Goal: Task Accomplishment & Management: Complete application form

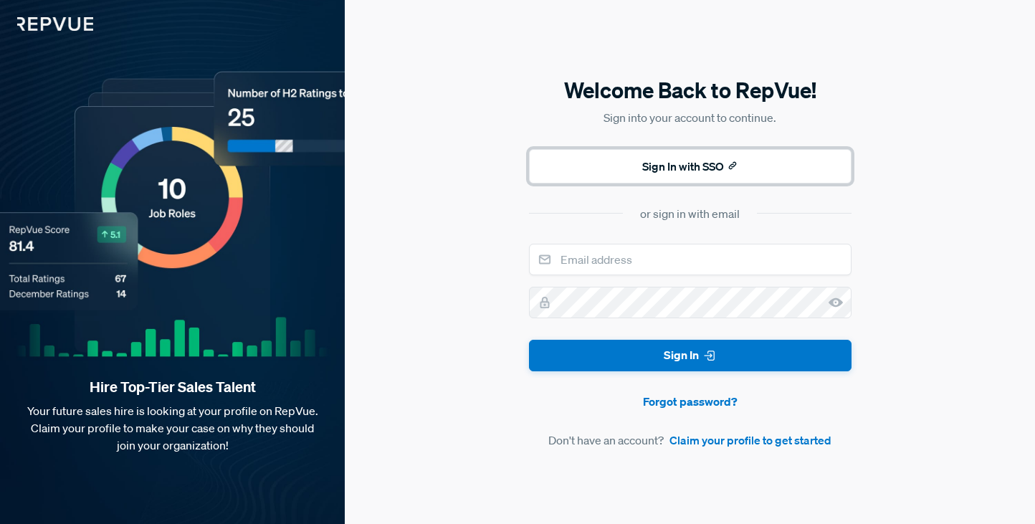
click at [698, 170] on button "Sign In with SSO" at bounding box center [690, 166] width 322 height 34
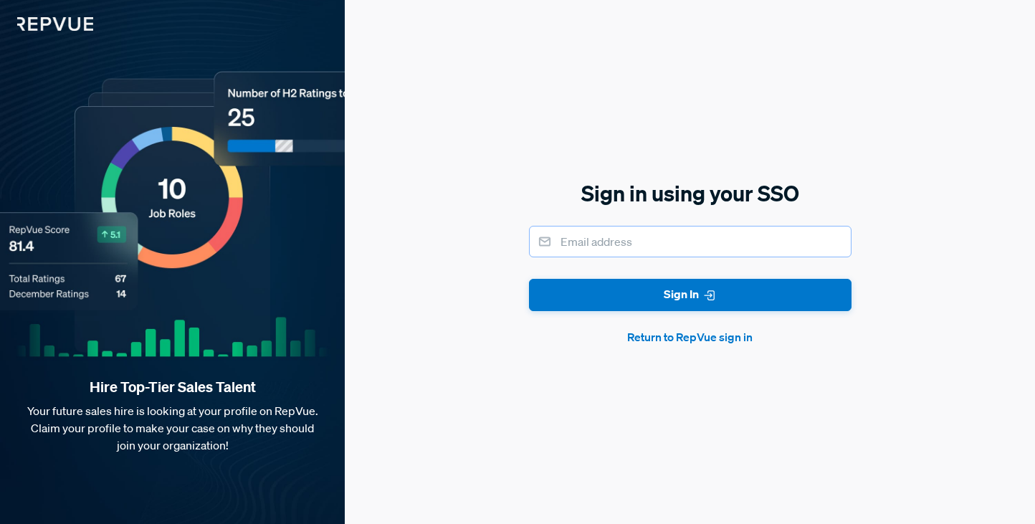
click at [678, 243] on input "email" at bounding box center [690, 242] width 322 height 32
type input "[PERSON_NAME][EMAIL_ADDRESS][PERSON_NAME][DOMAIN_NAME]"
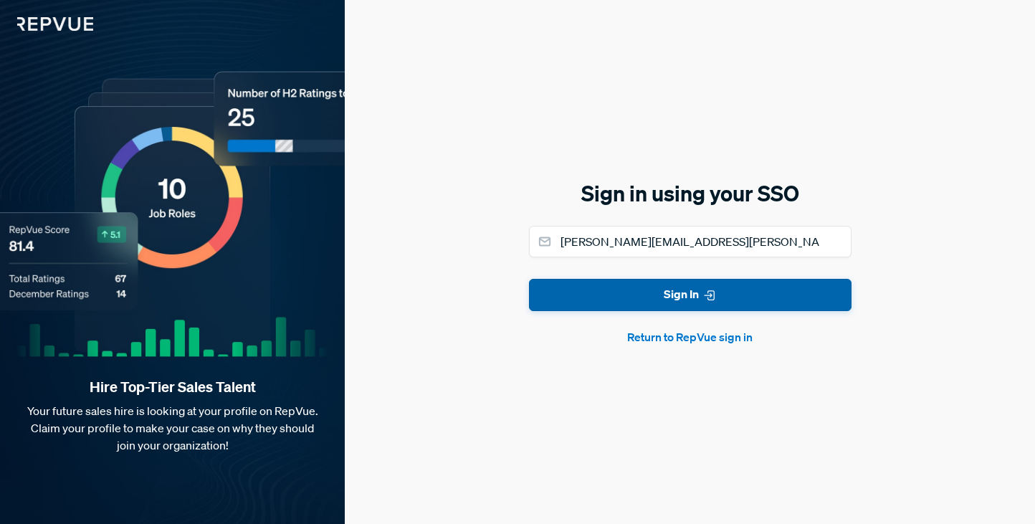
click at [674, 294] on button "Sign In" at bounding box center [690, 295] width 322 height 32
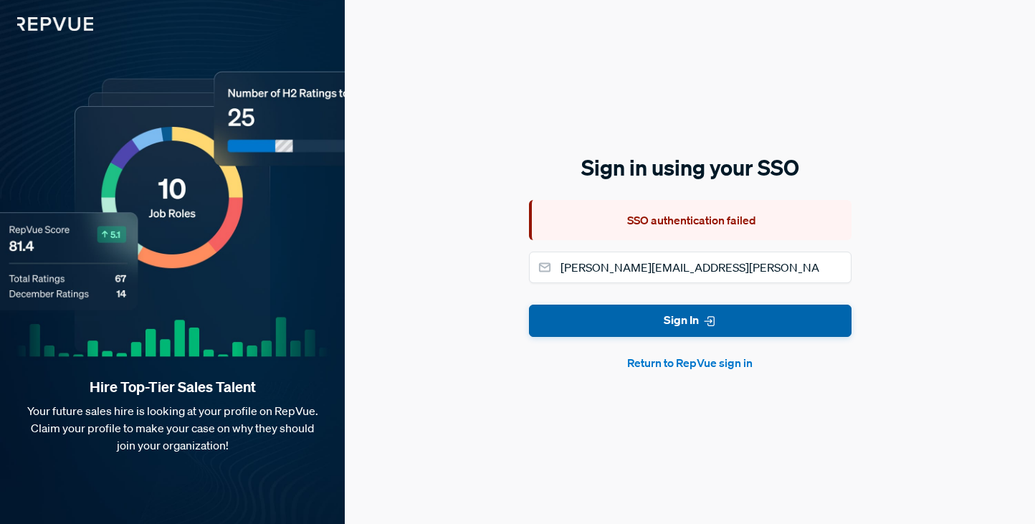
click at [662, 315] on button "Sign In" at bounding box center [690, 320] width 322 height 32
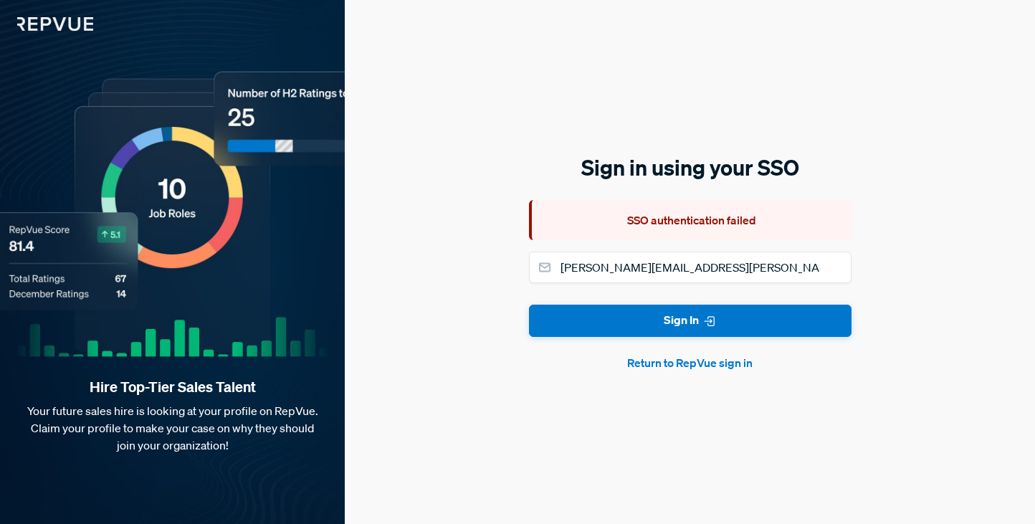
click at [673, 356] on button "Return to RepVue sign in" at bounding box center [690, 362] width 322 height 17
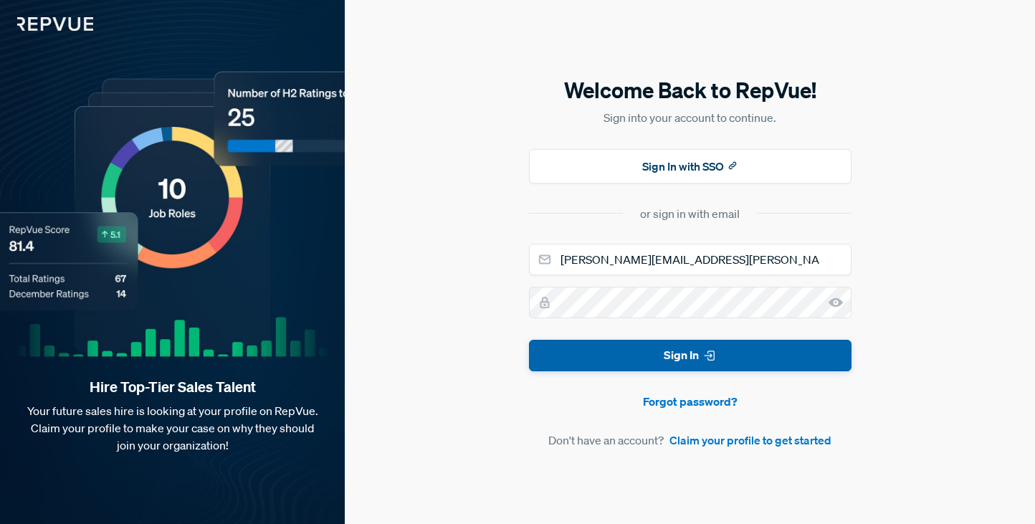
click at [660, 360] on button "Sign In" at bounding box center [690, 356] width 322 height 32
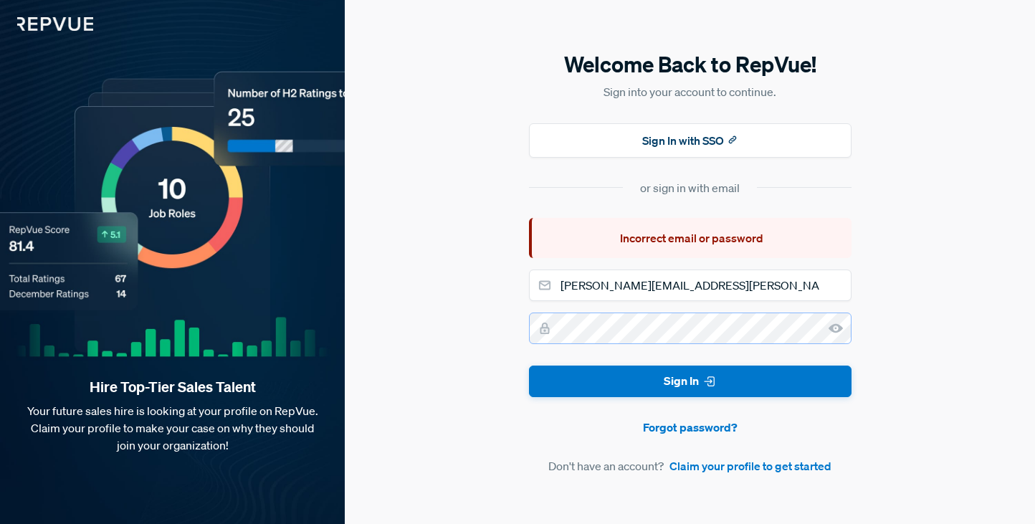
click at [529, 365] on button "Sign In" at bounding box center [690, 381] width 322 height 32
click at [491, 391] on div "Welcome Back to RepVue! Sign into your account to continue. Sign In with SSO or…" at bounding box center [690, 262] width 690 height 524
click at [666, 426] on link "Forgot password?" at bounding box center [690, 426] width 322 height 17
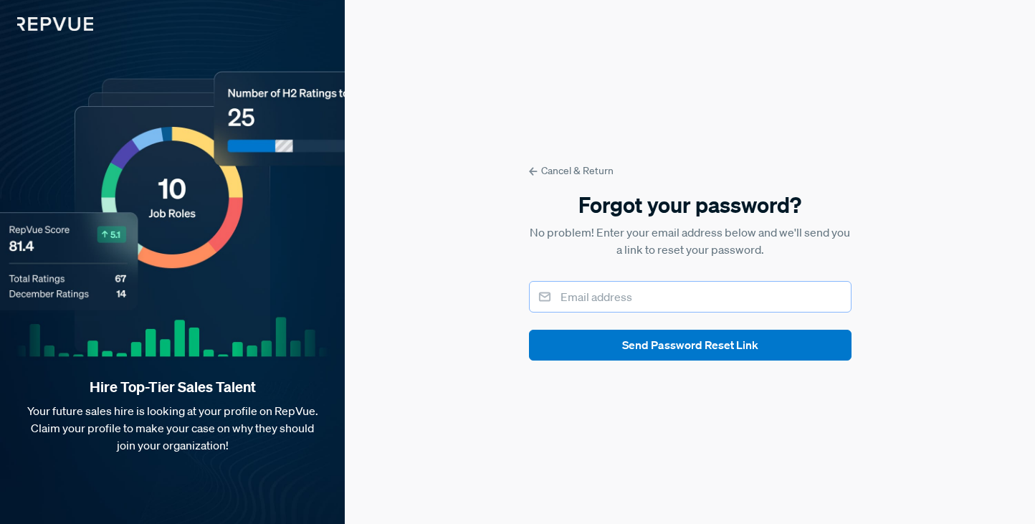
click at [645, 299] on input "email" at bounding box center [690, 297] width 322 height 32
type input "[PERSON_NAME][EMAIL_ADDRESS][PERSON_NAME][DOMAIN_NAME]"
click at [658, 363] on div "Cancel & Return Forgot your password? No problem! Enter your email address belo…" at bounding box center [690, 262] width 690 height 524
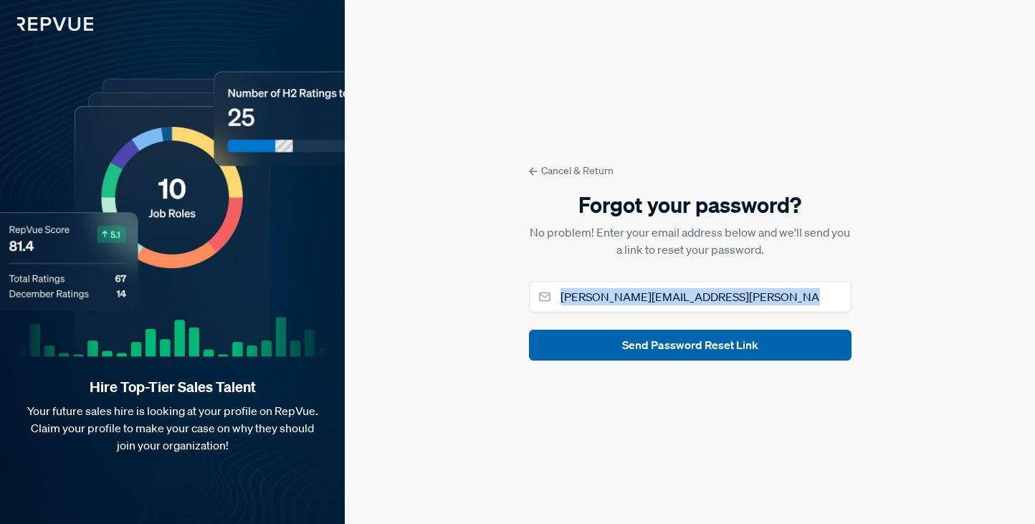
click at [656, 352] on button "Send Password Reset Link" at bounding box center [690, 345] width 322 height 31
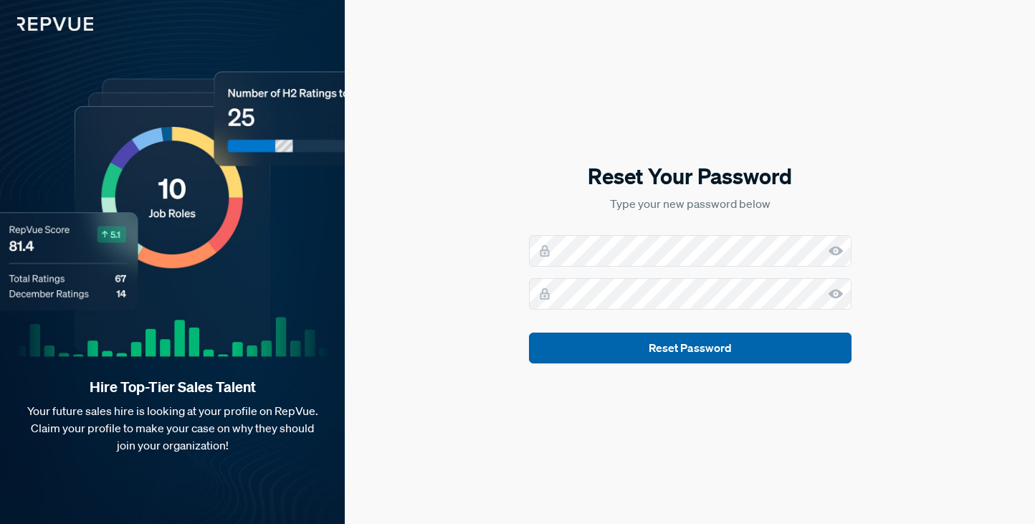
click at [552, 356] on button "Reset Password" at bounding box center [690, 347] width 322 height 31
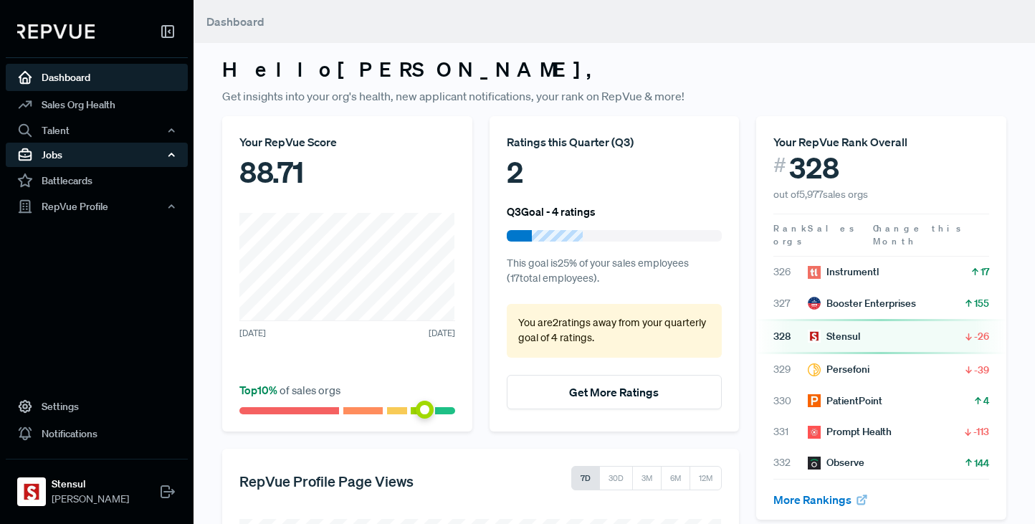
click at [102, 150] on div "Jobs" at bounding box center [97, 155] width 182 height 24
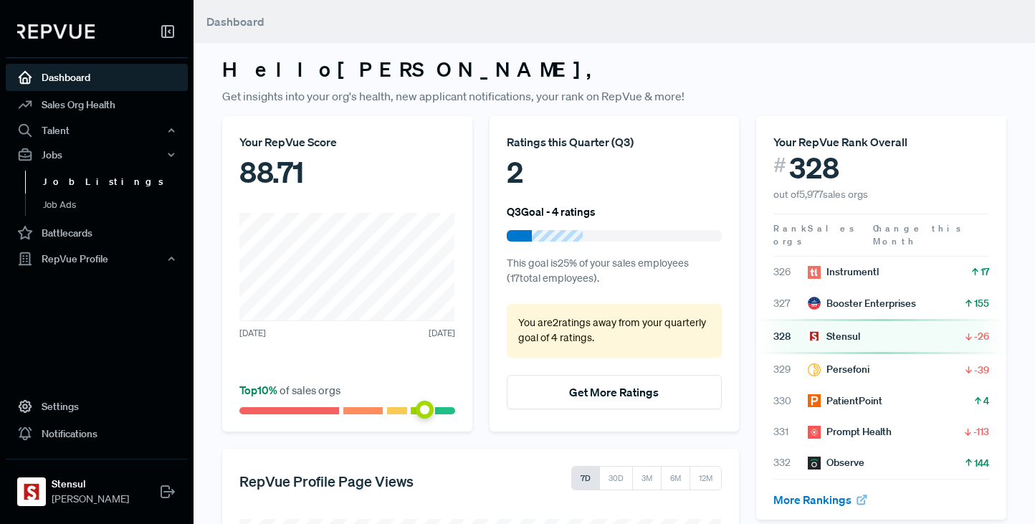
click at [85, 183] on link "Job Listings" at bounding box center [116, 182] width 182 height 23
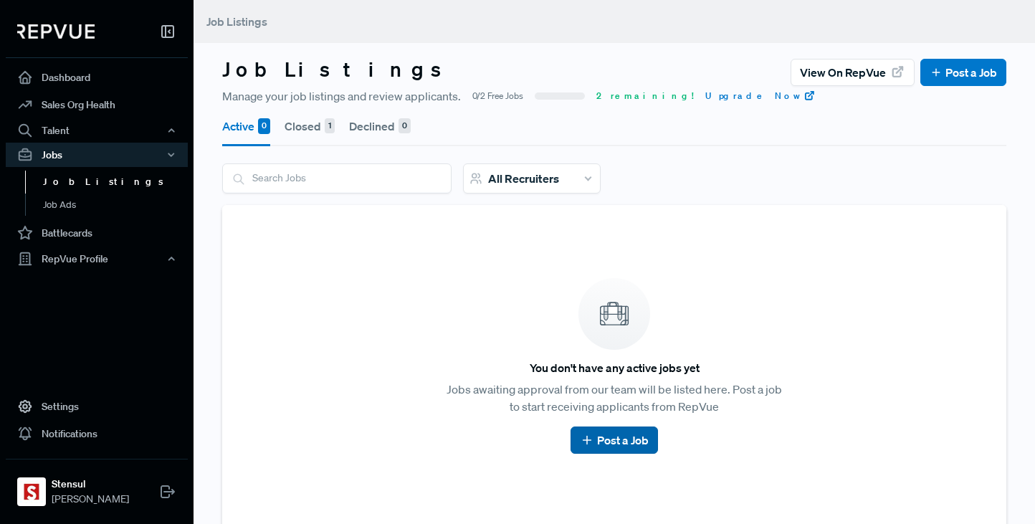
click at [610, 441] on link "Post a Job" at bounding box center [614, 439] width 68 height 17
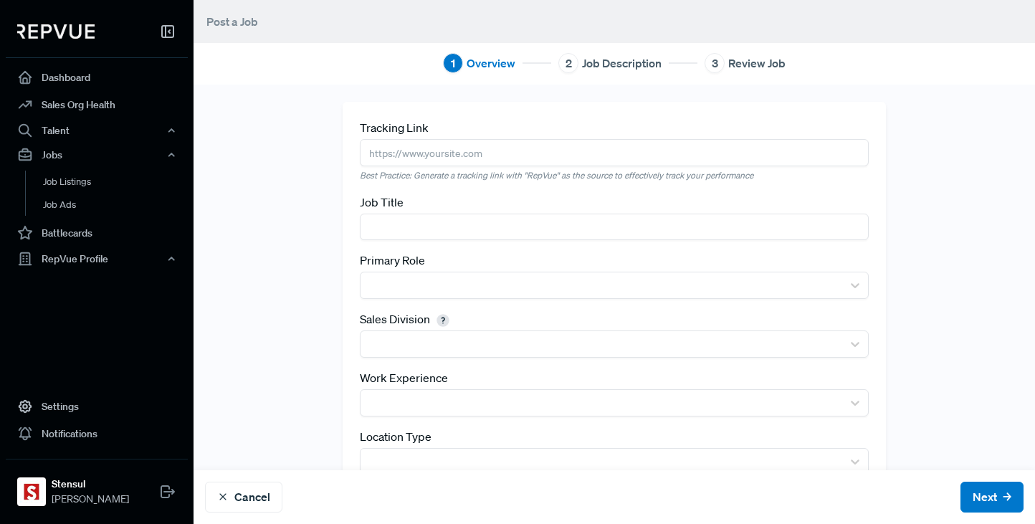
click at [562, 160] on input "text" at bounding box center [614, 152] width 509 height 27
click at [527, 224] on input "text" at bounding box center [614, 226] width 509 height 27
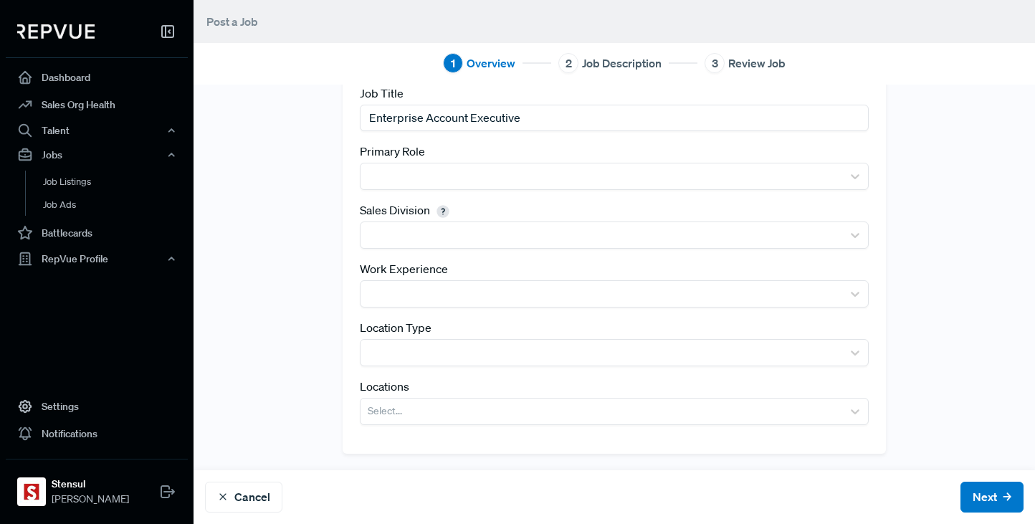
type input "Enterprise Account Executive"
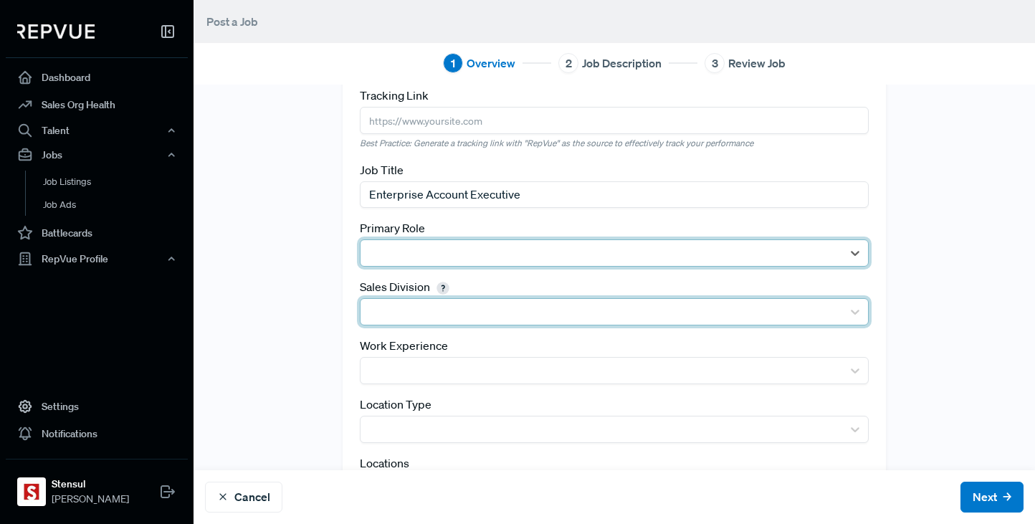
scroll to position [1, 0]
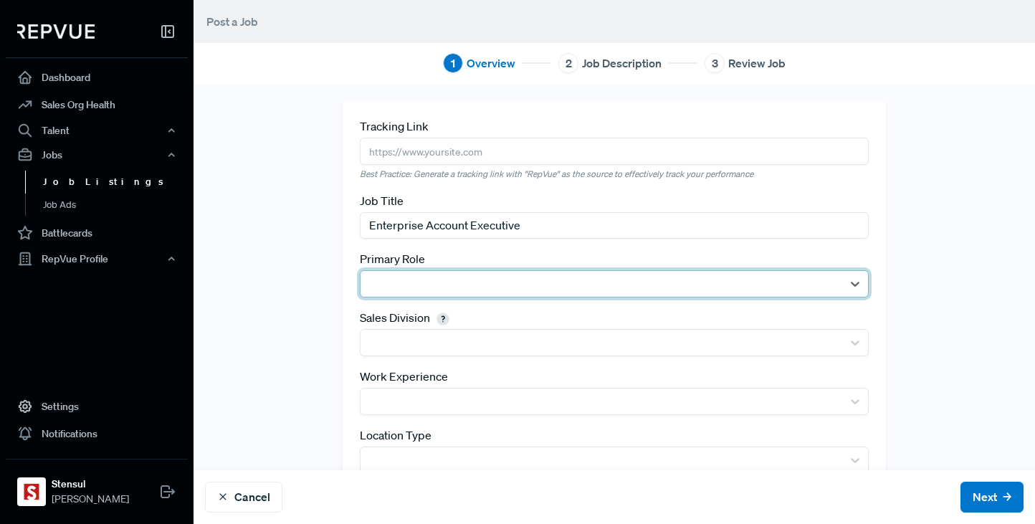
click at [84, 186] on link "Job Listings" at bounding box center [116, 182] width 182 height 23
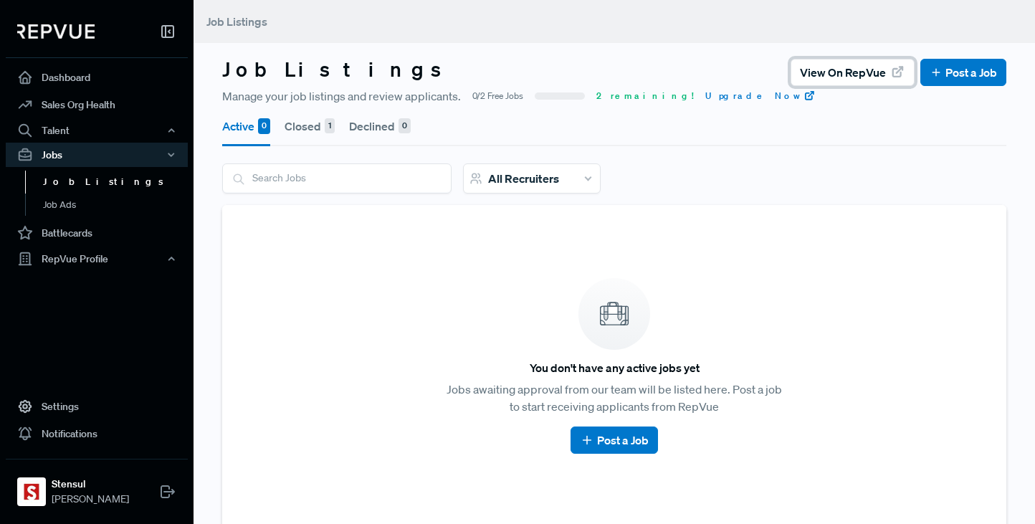
click at [889, 75] on icon at bounding box center [897, 72] width 16 height 16
click at [981, 69] on link "Post a Job" at bounding box center [962, 72] width 67 height 17
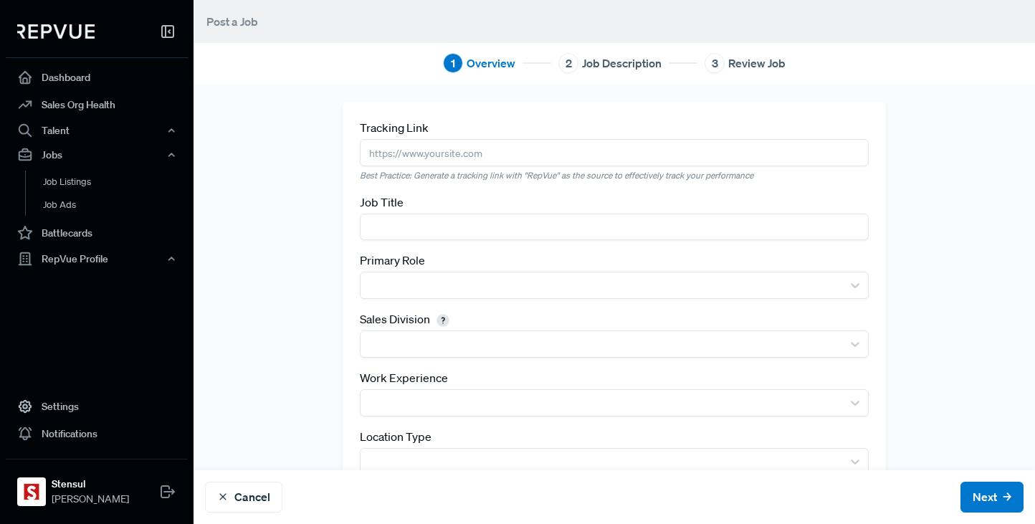
click at [659, 163] on input "text" at bounding box center [614, 152] width 509 height 27
click at [434, 152] on input "text" at bounding box center [614, 152] width 509 height 27
click at [441, 226] on input "text" at bounding box center [614, 226] width 509 height 27
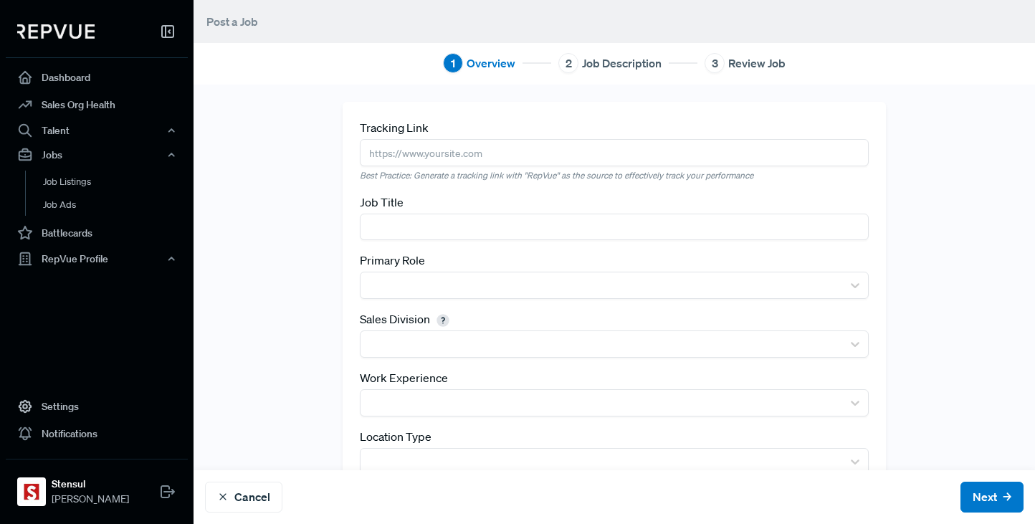
click at [443, 158] on input "text" at bounding box center [614, 152] width 509 height 27
click at [426, 213] on input "text" at bounding box center [614, 226] width 509 height 27
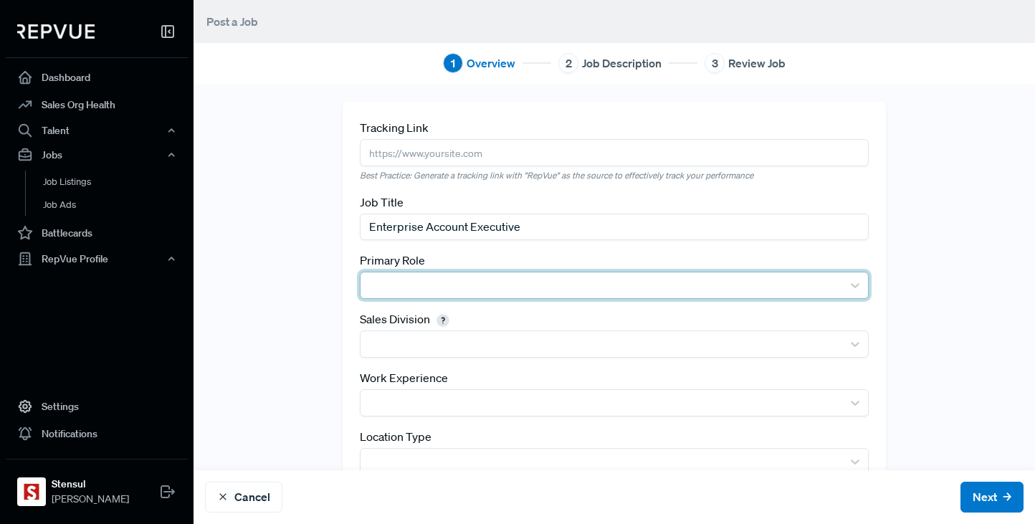
type input "Enterprise Account Executive"
click at [433, 289] on div at bounding box center [602, 285] width 468 height 20
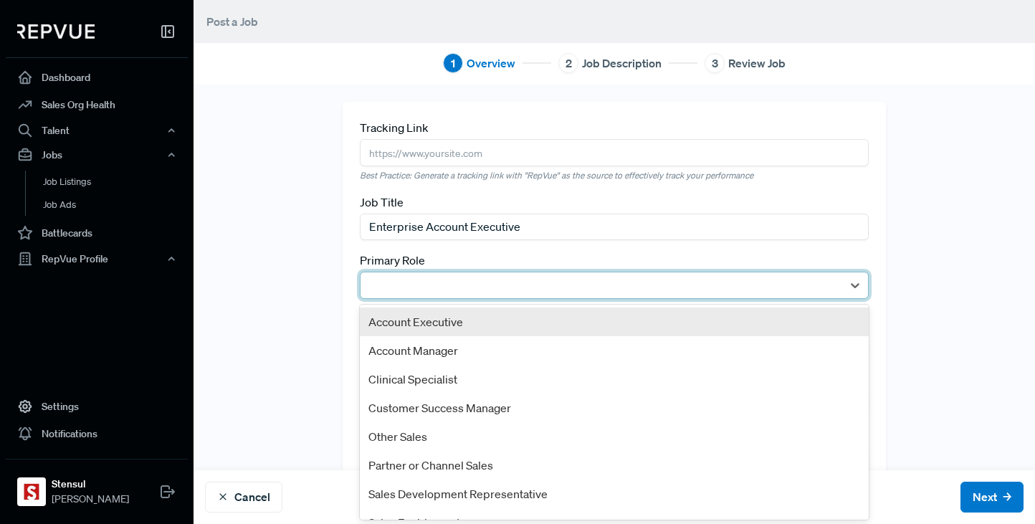
click at [435, 315] on div "Account Executive" at bounding box center [614, 321] width 509 height 29
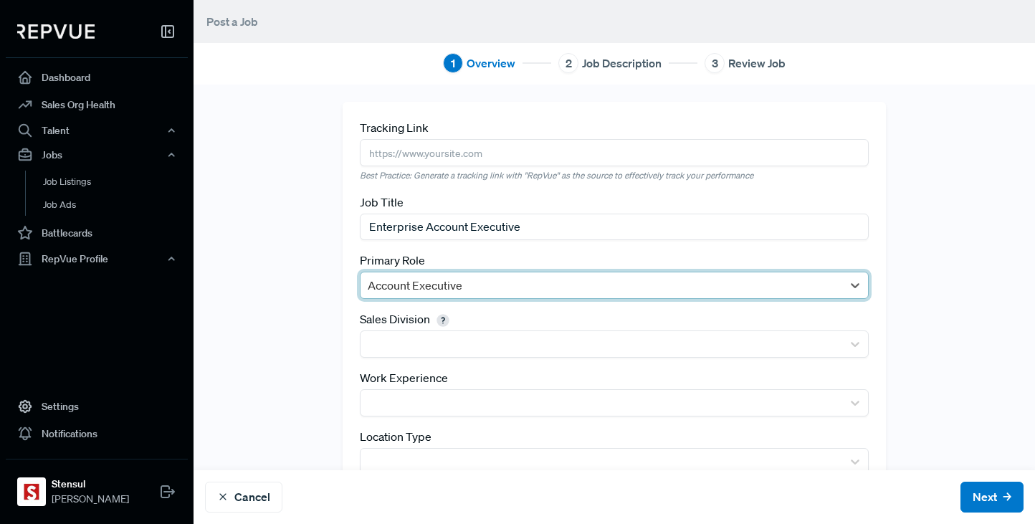
click at [292, 384] on div "Tracking Link Best Practice: Generate a tracking link with "RepVue" as the sour…" at bounding box center [613, 332] width 841 height 460
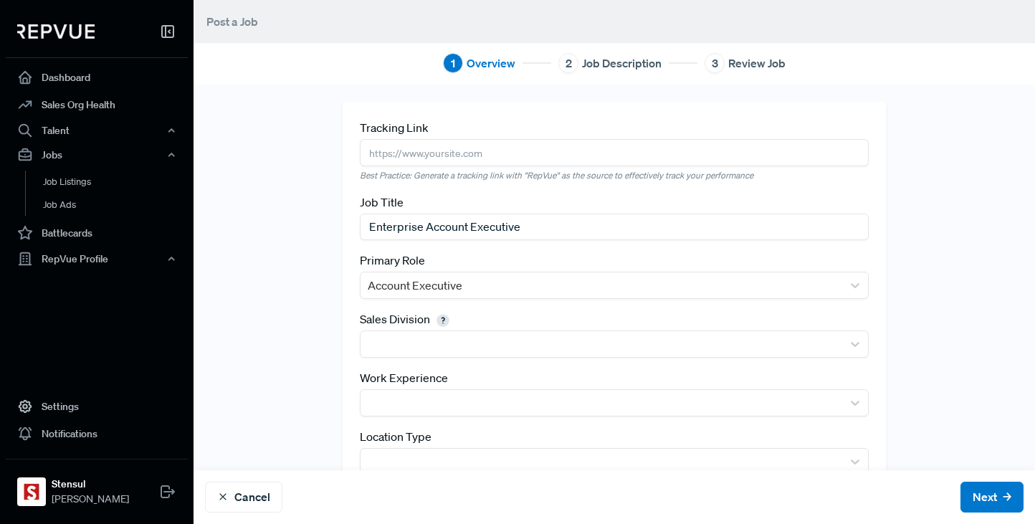
click at [381, 368] on div "Tracking Link Best Practice: Generate a tracking link with "RepVue" as the sour…" at bounding box center [614, 332] width 544 height 460
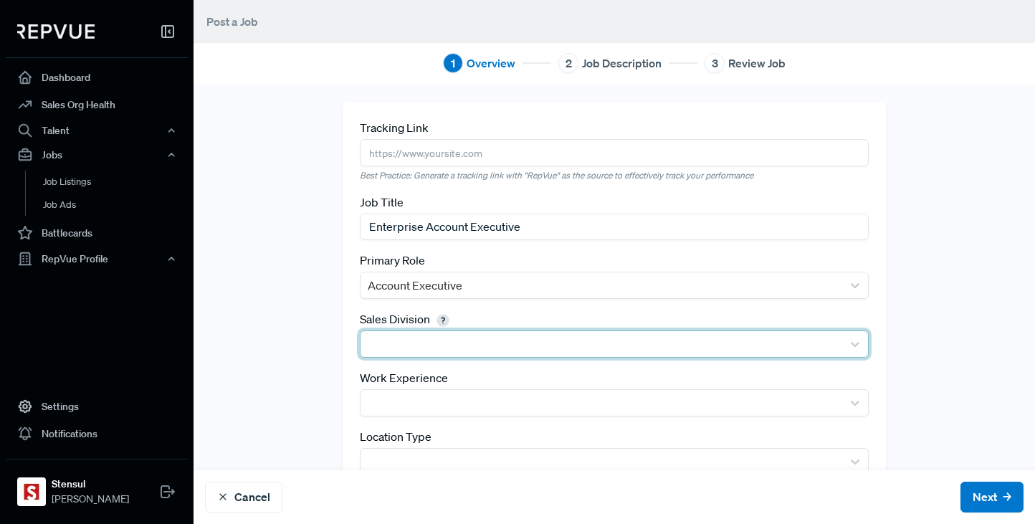
click at [393, 342] on div at bounding box center [602, 344] width 468 height 20
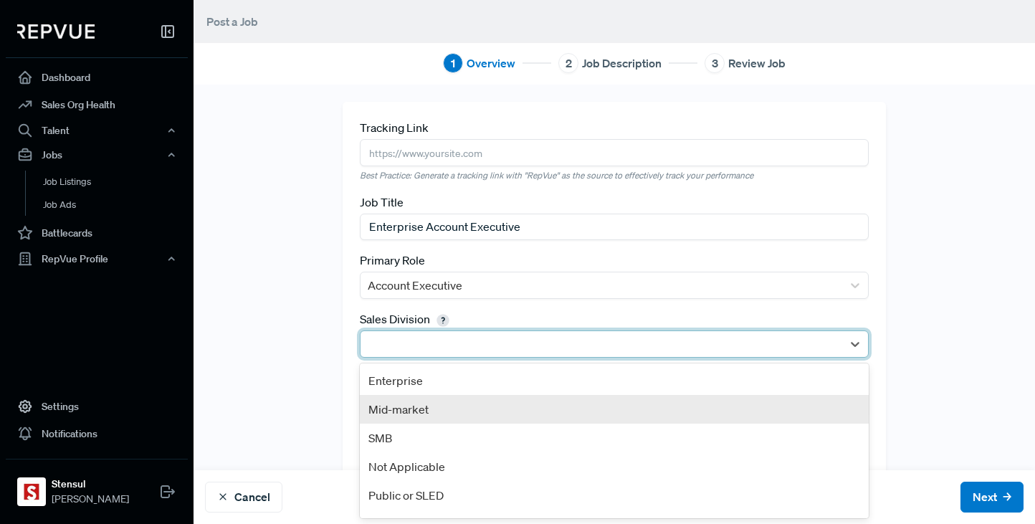
click at [400, 383] on div "Enterprise" at bounding box center [614, 380] width 509 height 29
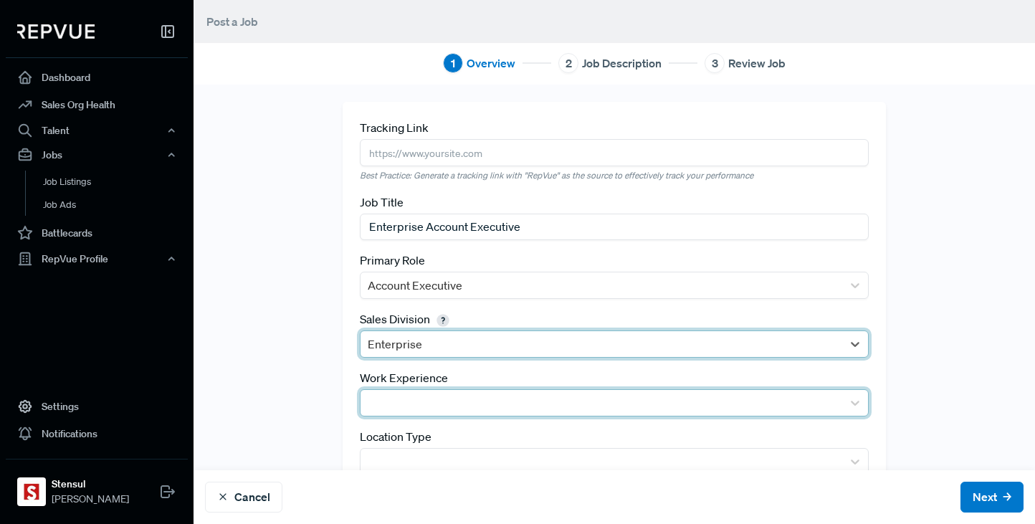
scroll to position [110, 0]
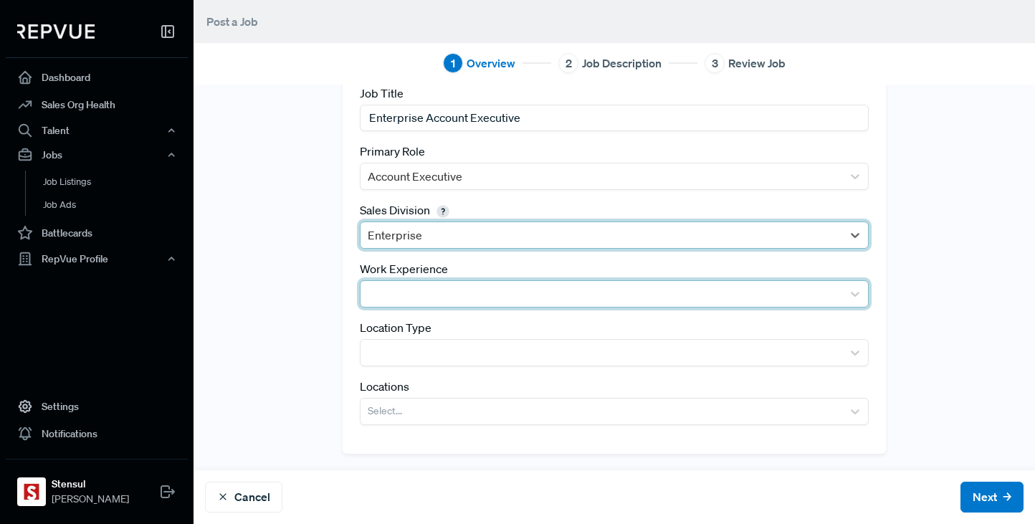
click at [447, 293] on div at bounding box center [602, 294] width 468 height 20
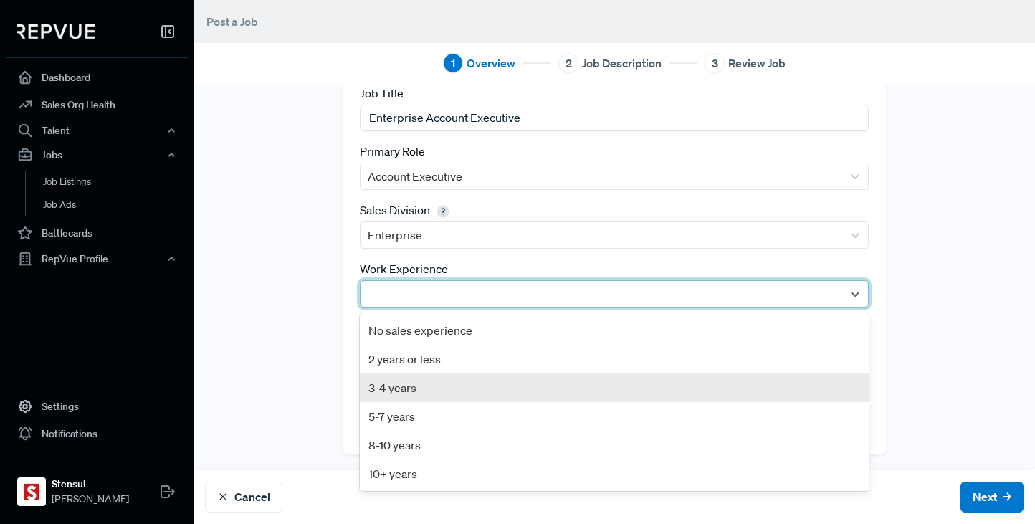
click at [268, 386] on div "Tracking Link Best Practice: Generate a tracking link with "RepVue" as the sour…" at bounding box center [613, 223] width 841 height 460
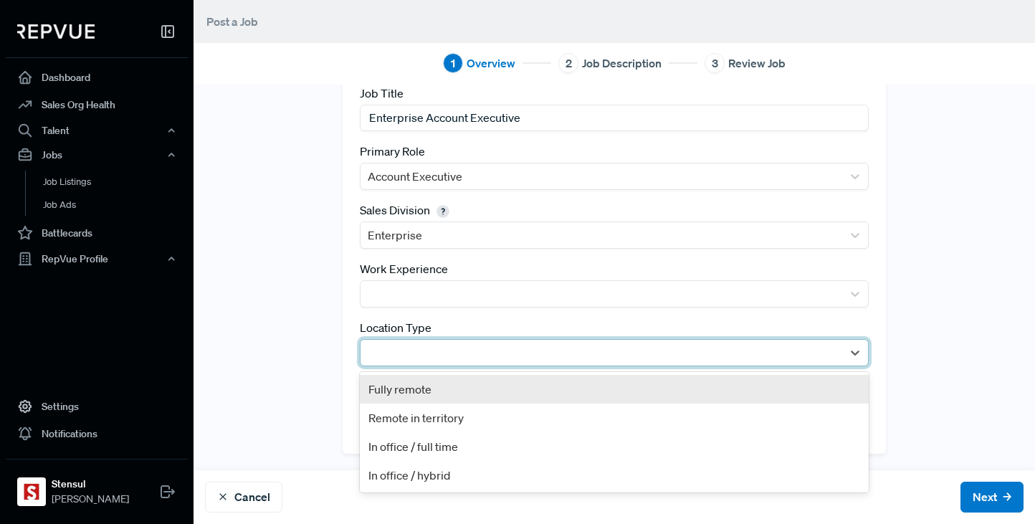
click at [408, 362] on div at bounding box center [601, 353] width 482 height 26
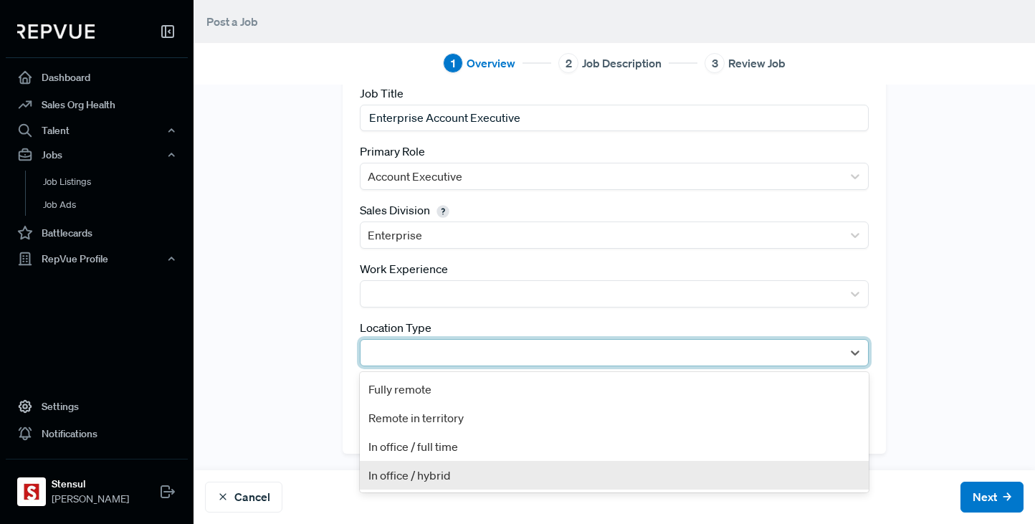
click at [403, 474] on div "In office / hybrid" at bounding box center [614, 475] width 509 height 29
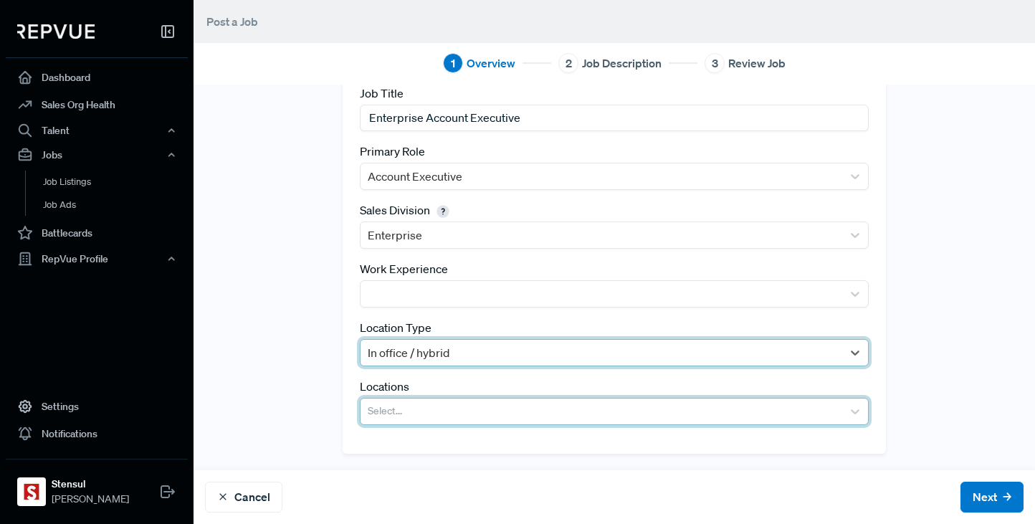
click at [424, 414] on div at bounding box center [602, 411] width 468 height 20
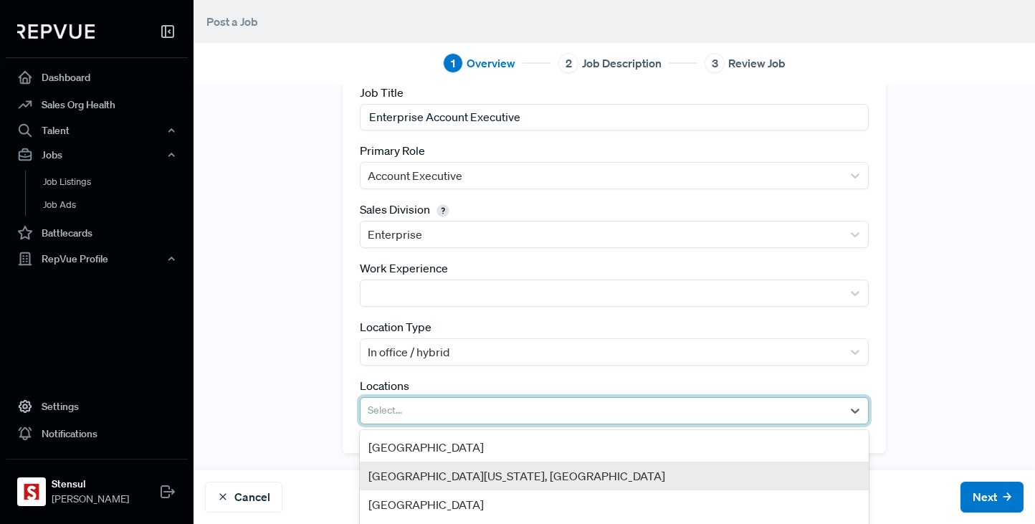
click at [428, 468] on div "Greater New York City Area, NY" at bounding box center [614, 475] width 509 height 29
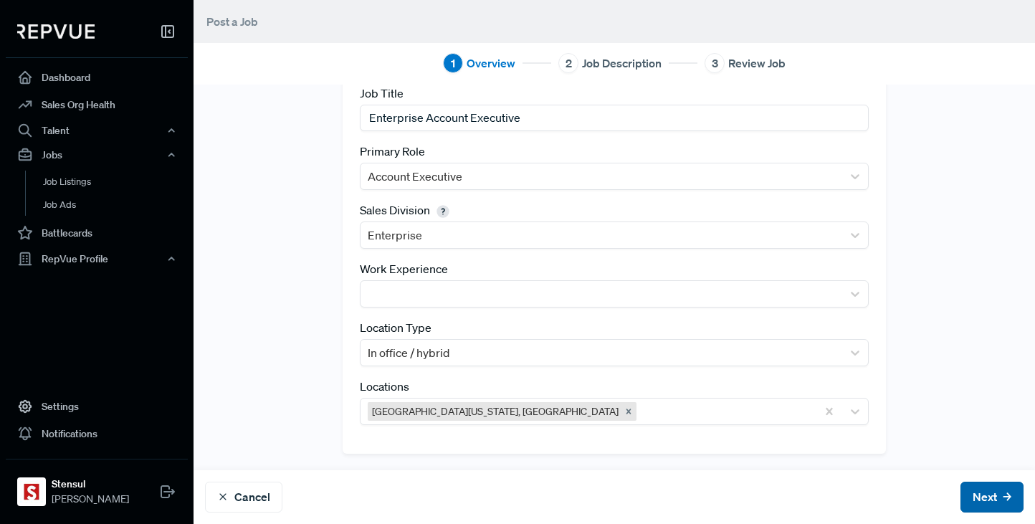
click at [997, 501] on button "Next" at bounding box center [991, 496] width 63 height 31
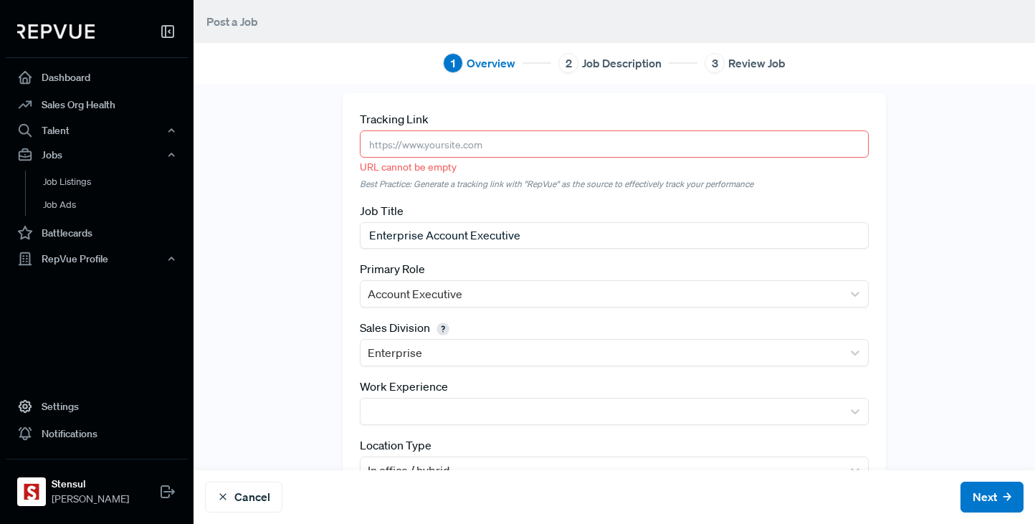
scroll to position [0, 0]
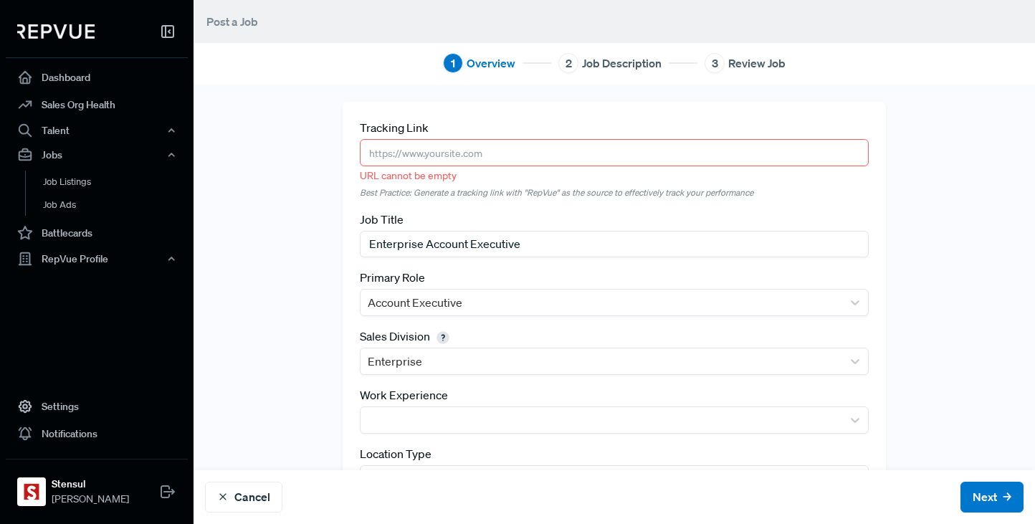
click at [642, 164] on input "text" at bounding box center [614, 152] width 509 height 27
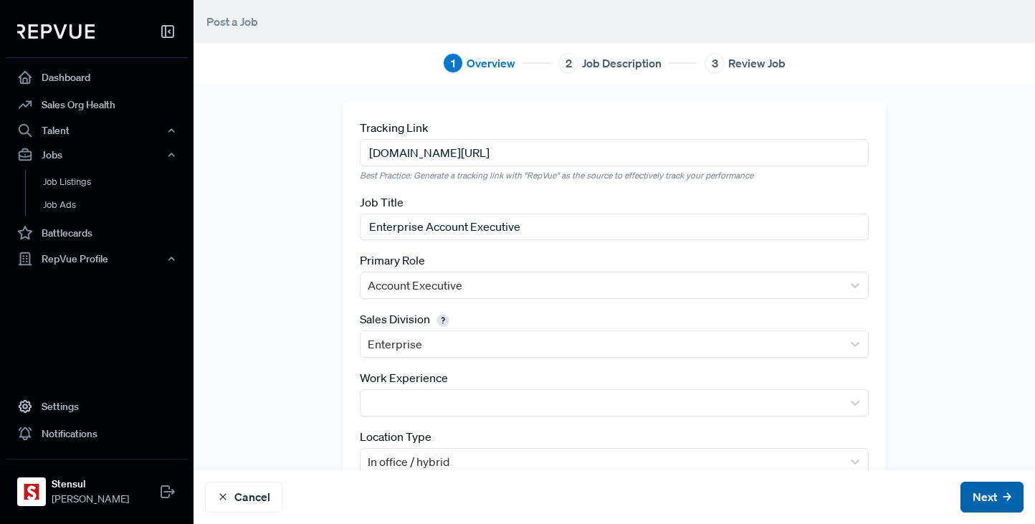
click at [981, 491] on button "Next" at bounding box center [991, 496] width 63 height 31
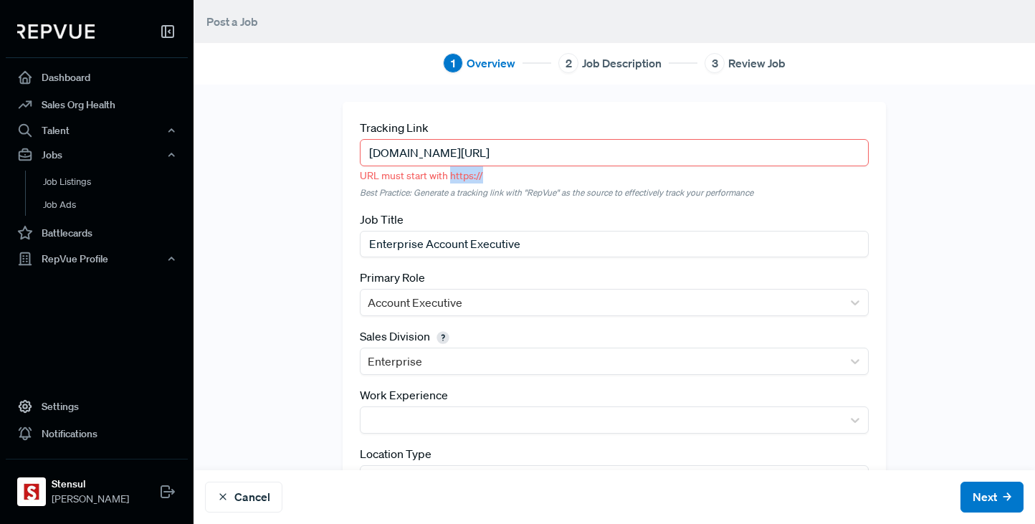
drag, startPoint x: 488, startPoint y: 183, endPoint x: 450, endPoint y: 181, distance: 38.0
click at [450, 181] on div "Tracking Link repvue.com/stensul URL must start with https:// Best Practice: Ge…" at bounding box center [614, 159] width 509 height 80
copy span "https://"
click at [370, 153] on input "repvue.com/stensul" at bounding box center [614, 152] width 509 height 27
paste input "https://"
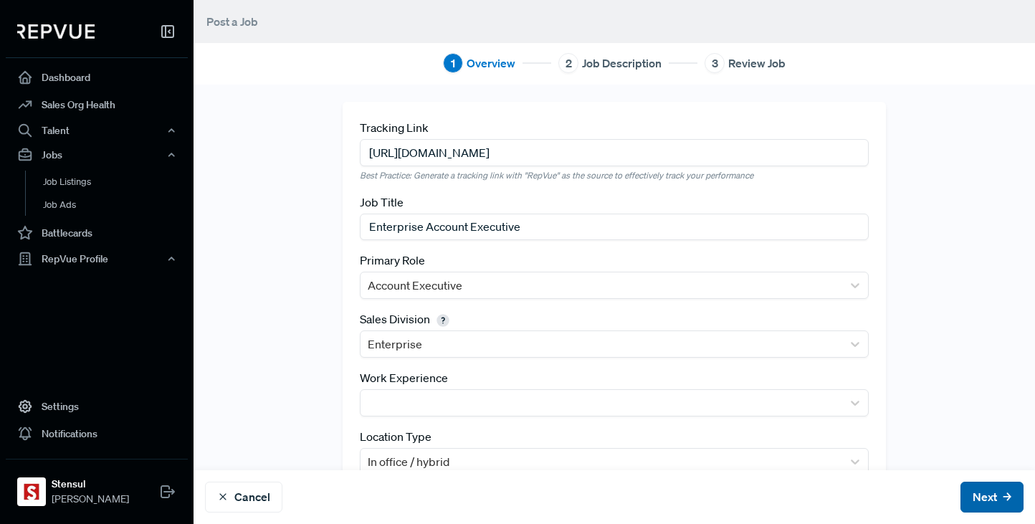
type input "https://www.repvue.com/stensul"
click at [1000, 500] on button "Next" at bounding box center [991, 496] width 63 height 31
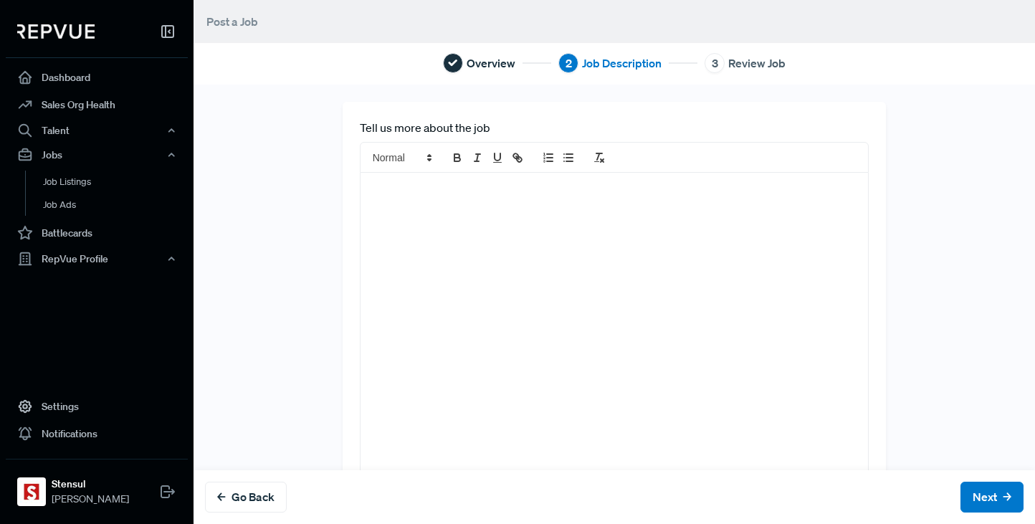
click at [760, 371] on div at bounding box center [614, 338] width 508 height 330
click at [529, 286] on div at bounding box center [614, 338] width 508 height 330
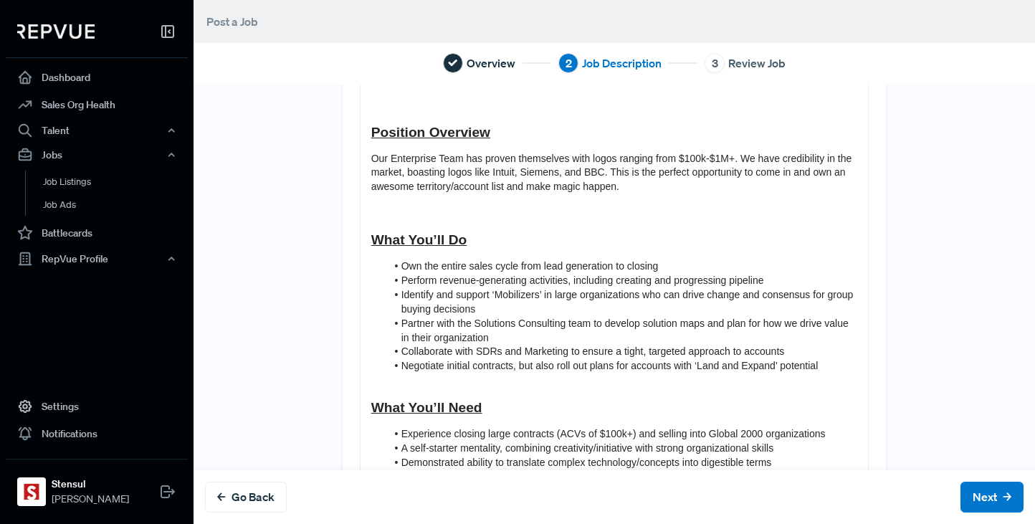
scroll to position [125, 0]
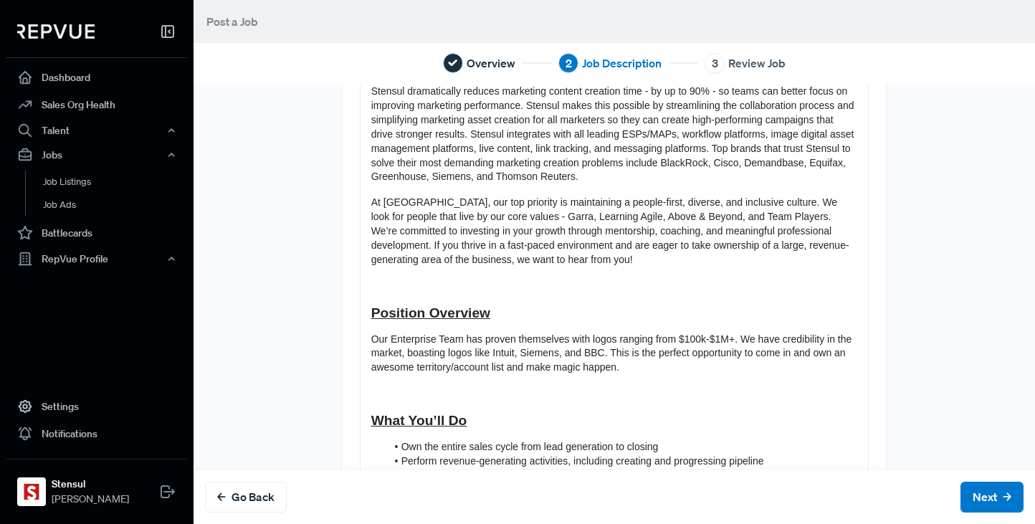
click at [527, 279] on p at bounding box center [614, 286] width 486 height 14
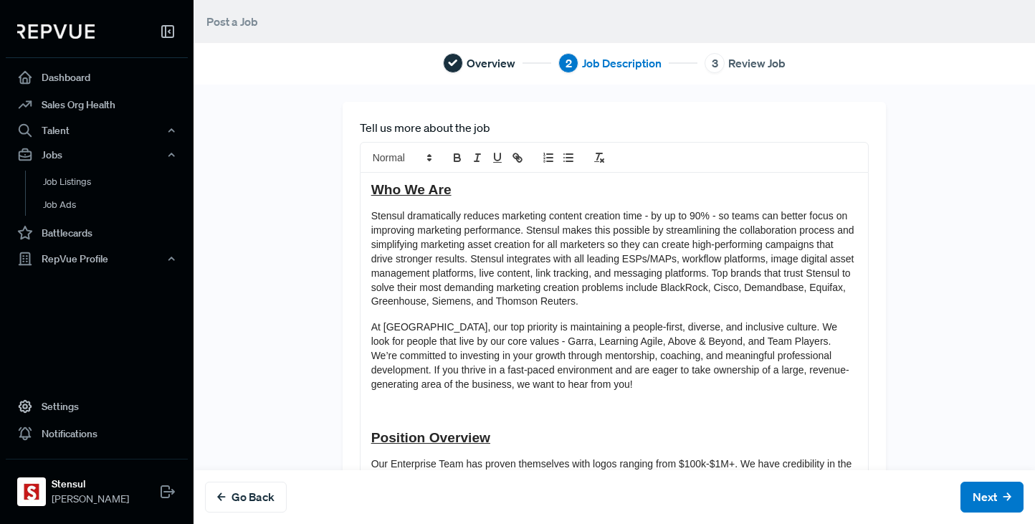
click at [514, 254] on span "Stensul dramatically reduces marketing content creation time - by up to 90% - s…" at bounding box center [614, 258] width 486 height 97
click at [389, 157] on span at bounding box center [401, 157] width 70 height 17
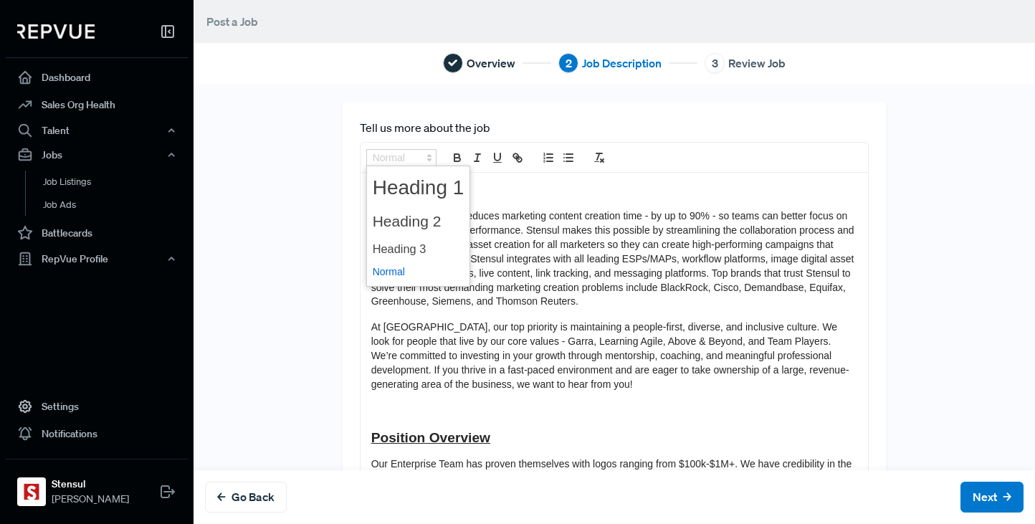
click at [395, 269] on span at bounding box center [419, 272] width 92 height 22
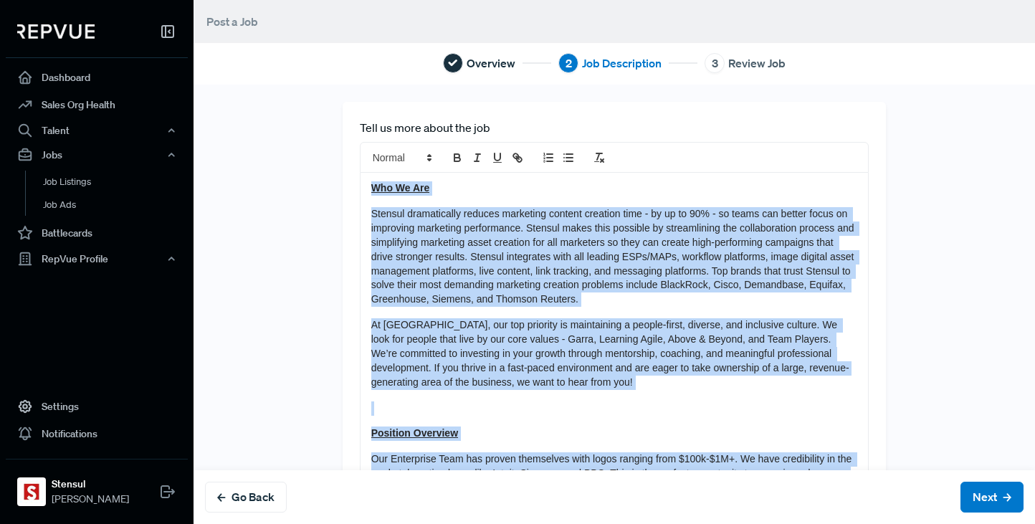
scroll to position [95, 0]
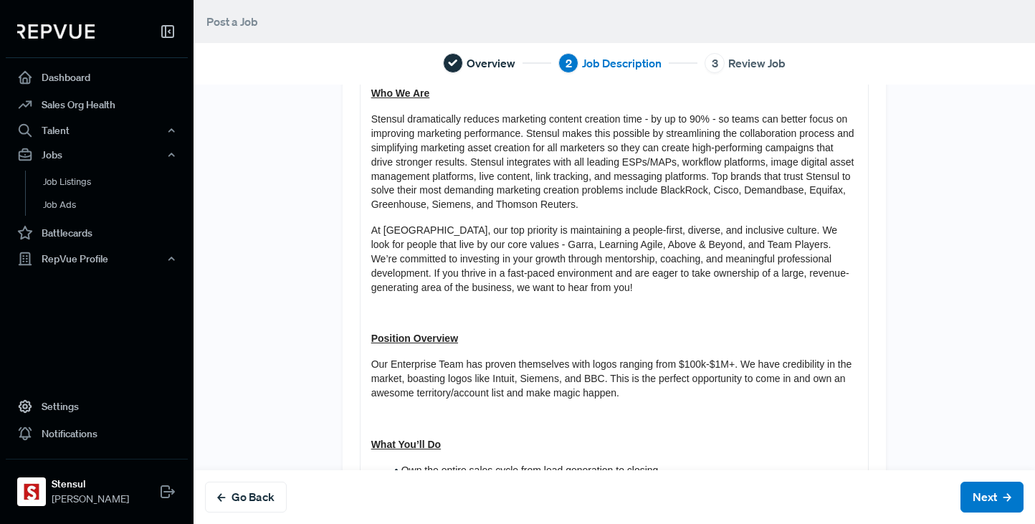
click at [439, 194] on span "Stensul dramatically reduces marketing content creation time - by up to 90% - s…" at bounding box center [614, 161] width 486 height 97
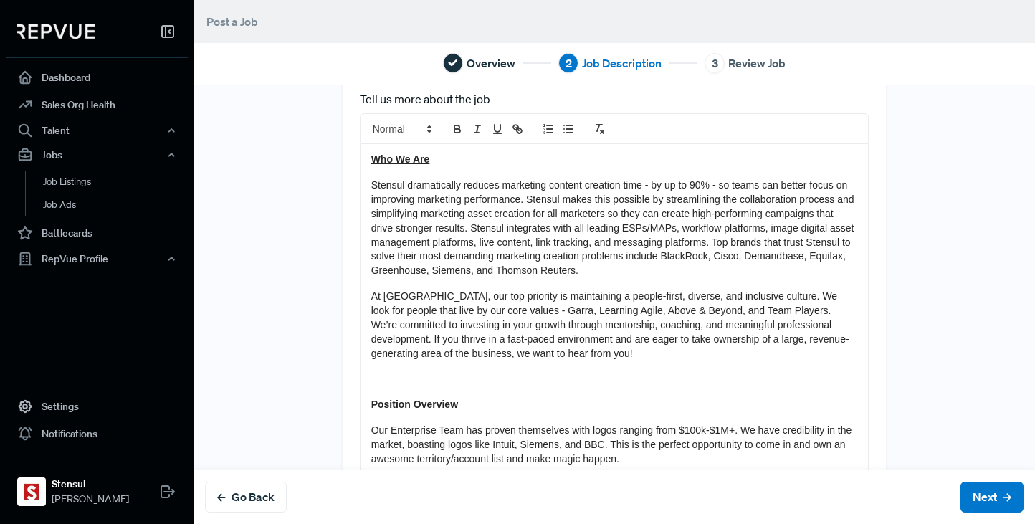
scroll to position [0, 0]
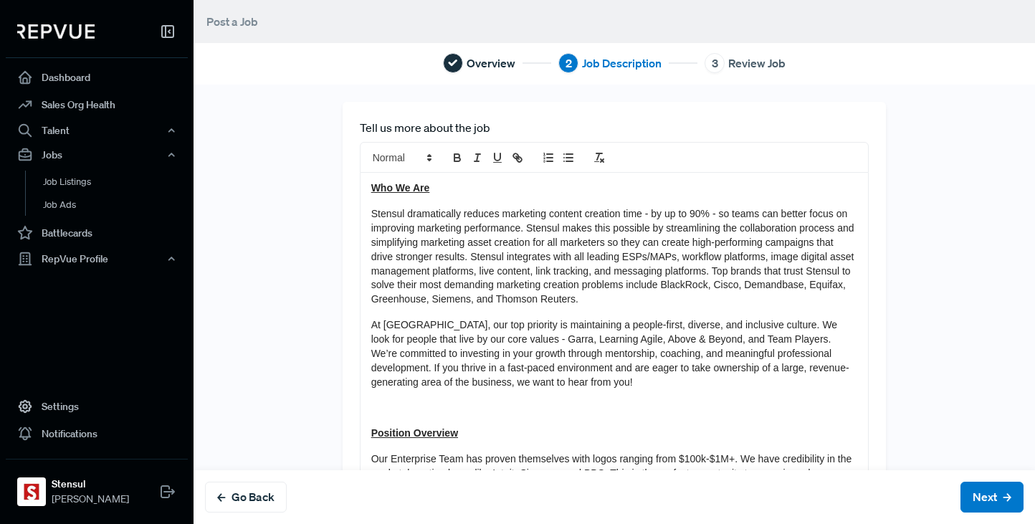
click at [405, 193] on u "Who We Are" at bounding box center [400, 187] width 59 height 11
click at [393, 165] on span at bounding box center [401, 157] width 70 height 17
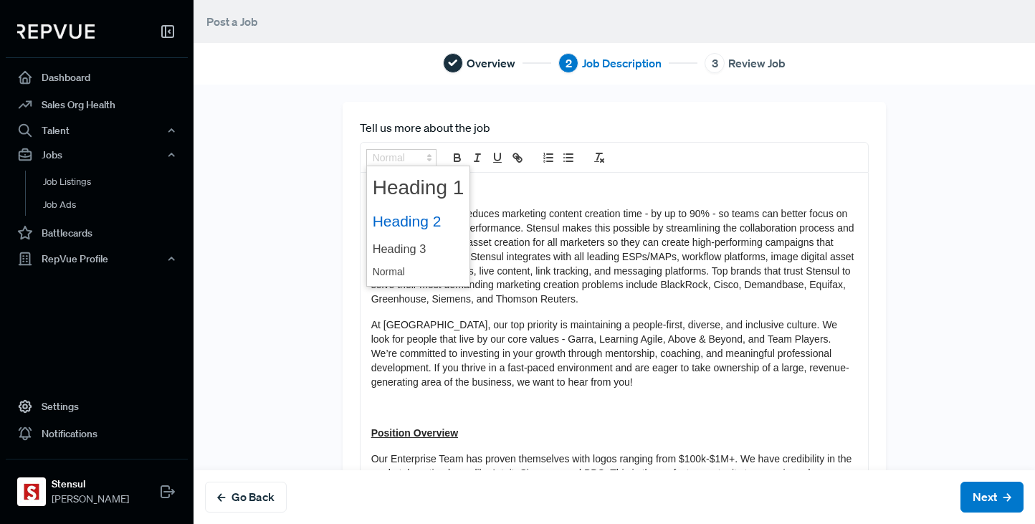
click at [404, 221] on span at bounding box center [419, 221] width 92 height 30
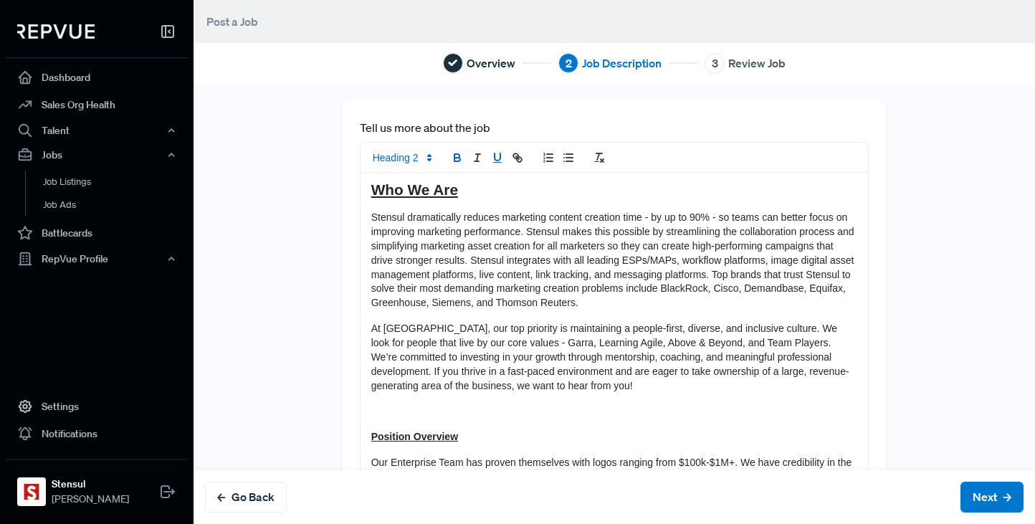
scroll to position [124, 0]
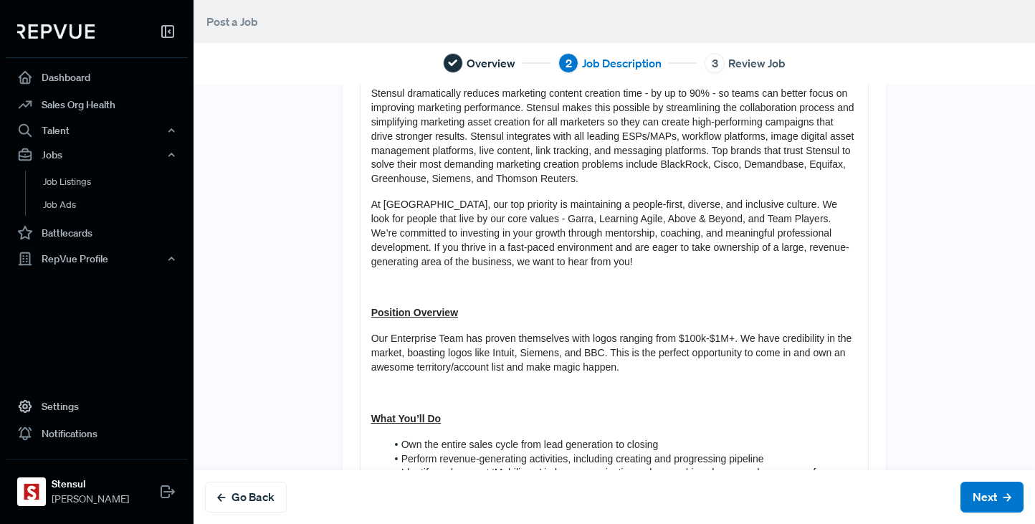
click at [412, 310] on u "Position Overview" at bounding box center [414, 312] width 87 height 11
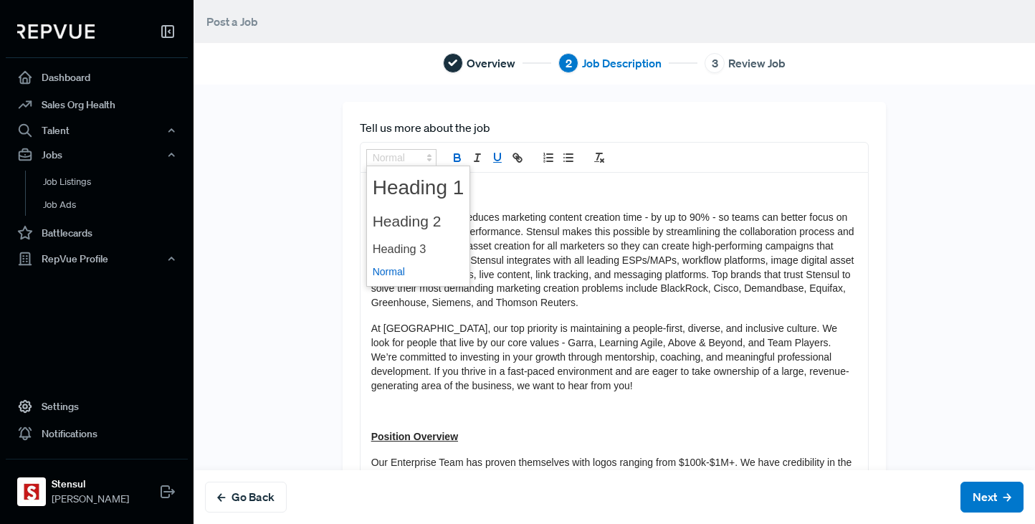
click at [408, 161] on span at bounding box center [401, 157] width 70 height 17
click at [410, 216] on span at bounding box center [419, 221] width 92 height 30
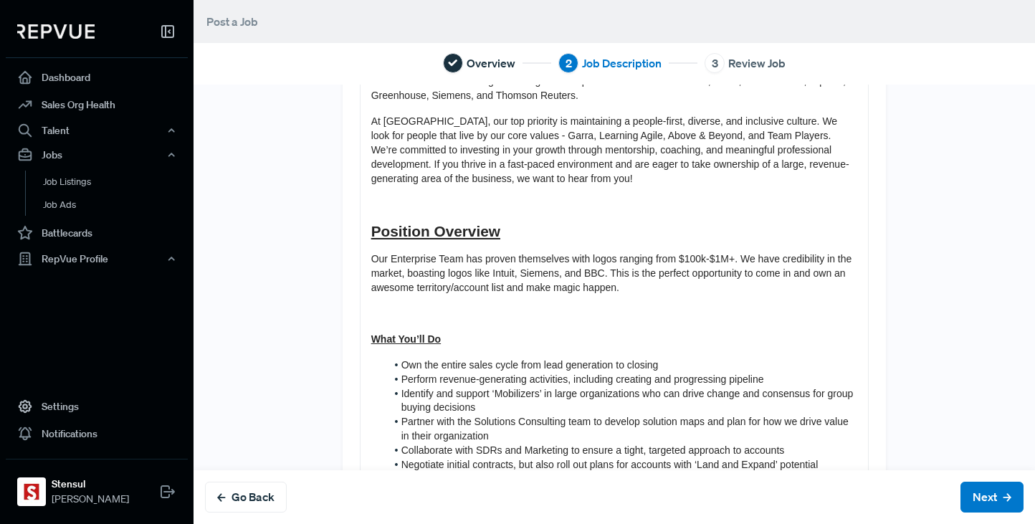
scroll to position [220, 0]
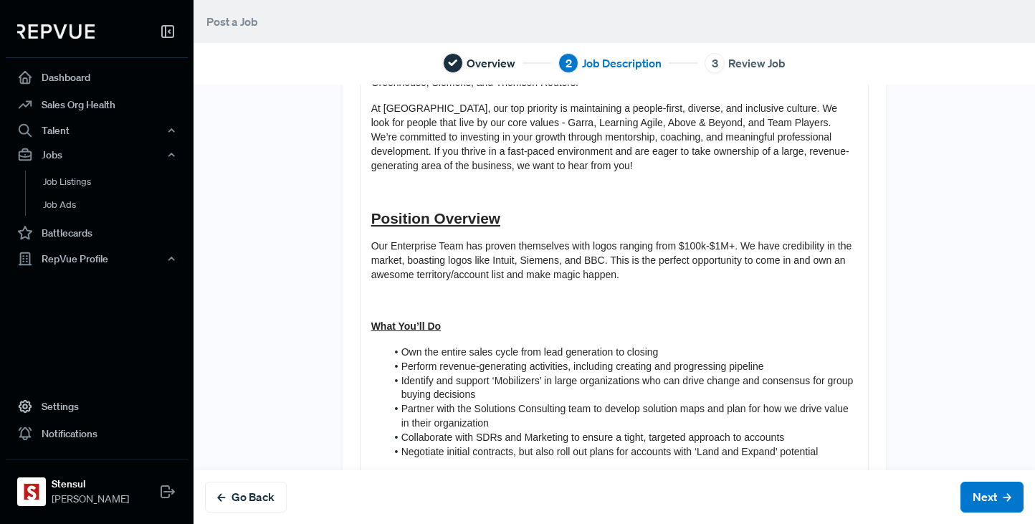
click at [430, 335] on div "Who We Are Stensul dramatically reduces marketing content creation time - by up…" at bounding box center [614, 462] width 508 height 1019
click at [427, 326] on u "What You’ll Do" at bounding box center [405, 325] width 69 height 11
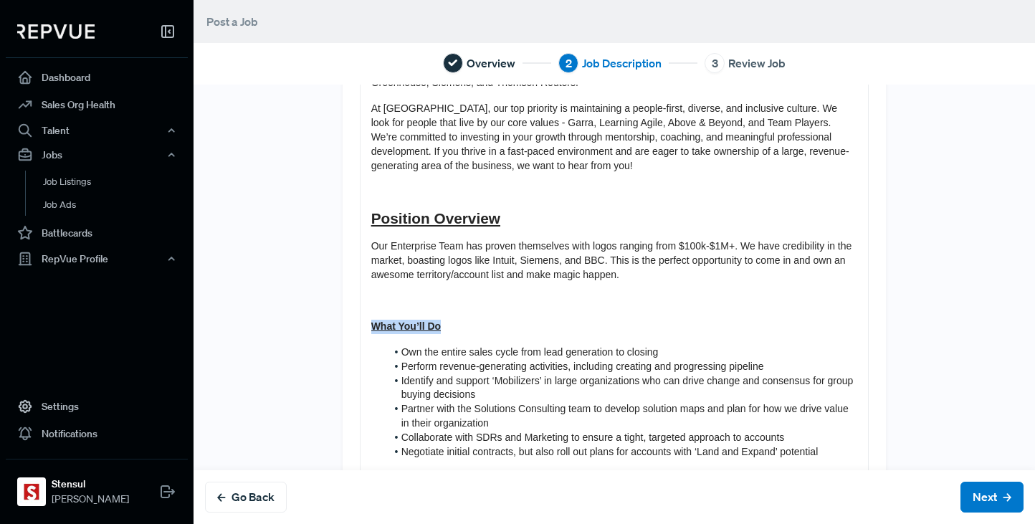
click at [427, 326] on u "What You’ll Do" at bounding box center [405, 325] width 69 height 11
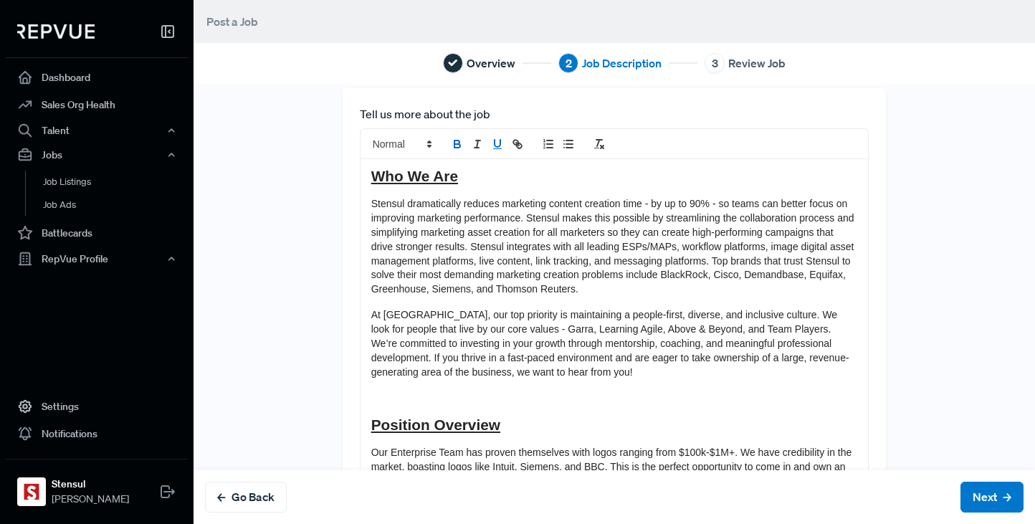
scroll to position [0, 0]
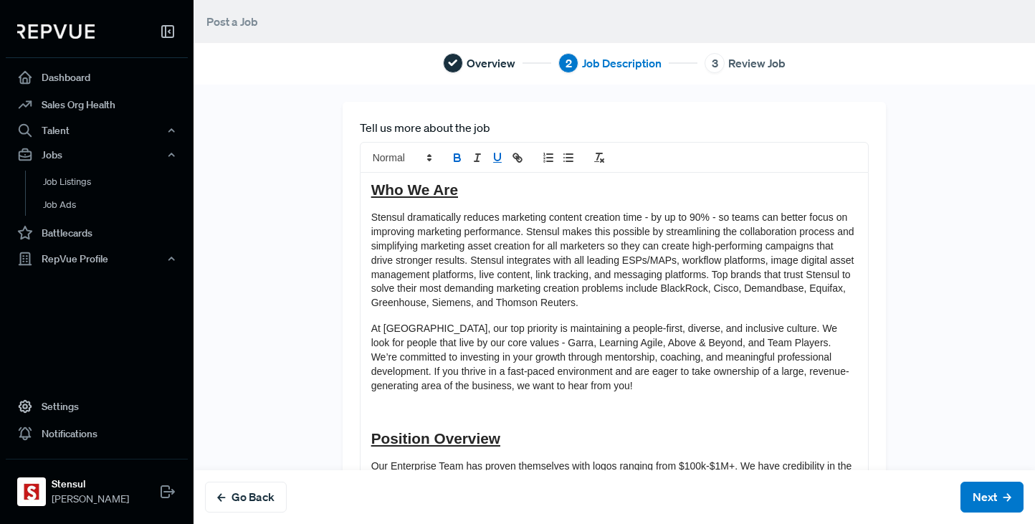
click at [407, 148] on div at bounding box center [614, 157] width 509 height 31
click at [405, 153] on span at bounding box center [401, 157] width 70 height 17
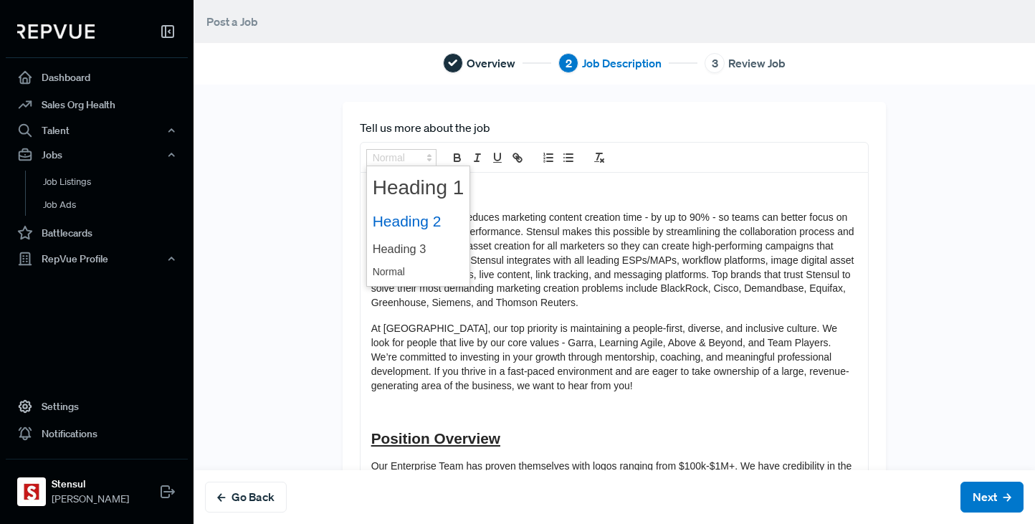
click at [413, 215] on span at bounding box center [419, 221] width 92 height 30
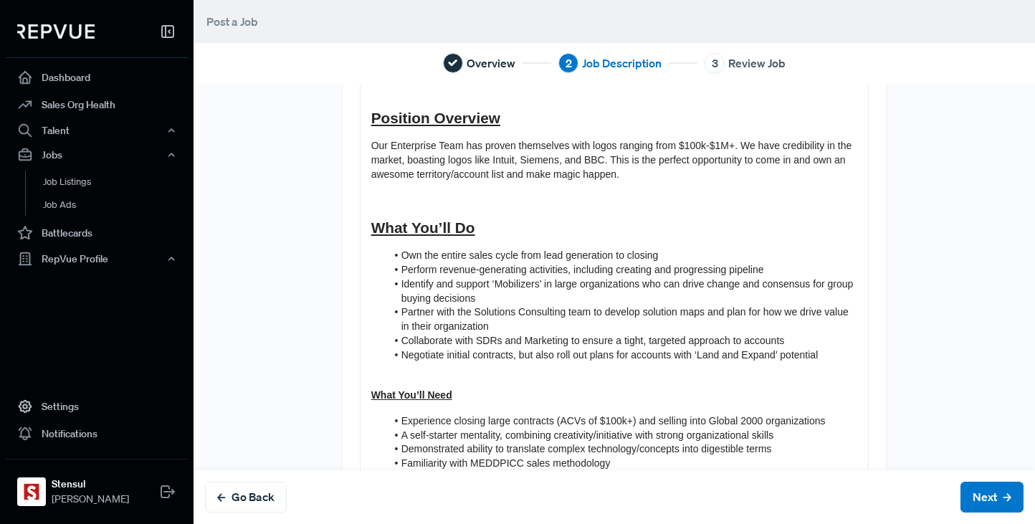
scroll to position [325, 0]
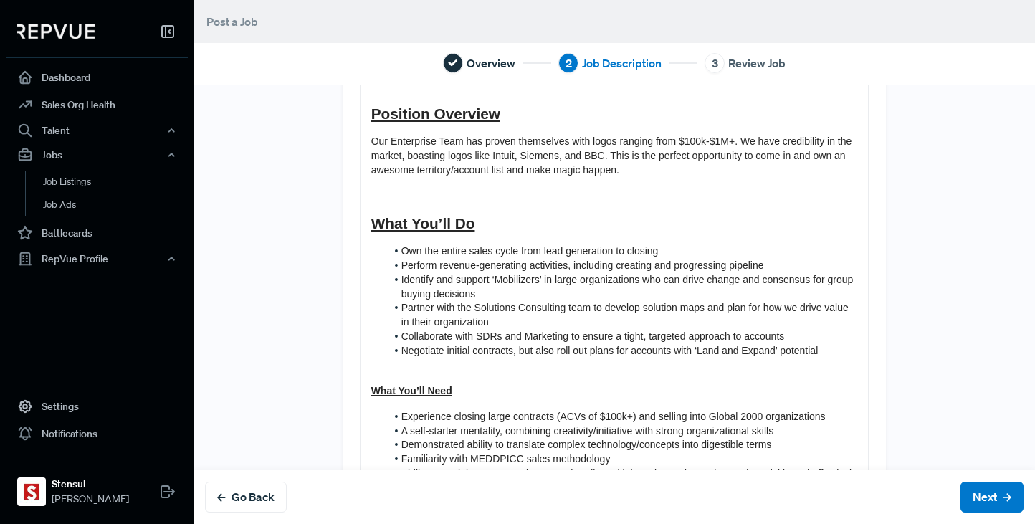
click at [405, 389] on u "What You’ll Need" at bounding box center [411, 390] width 81 height 11
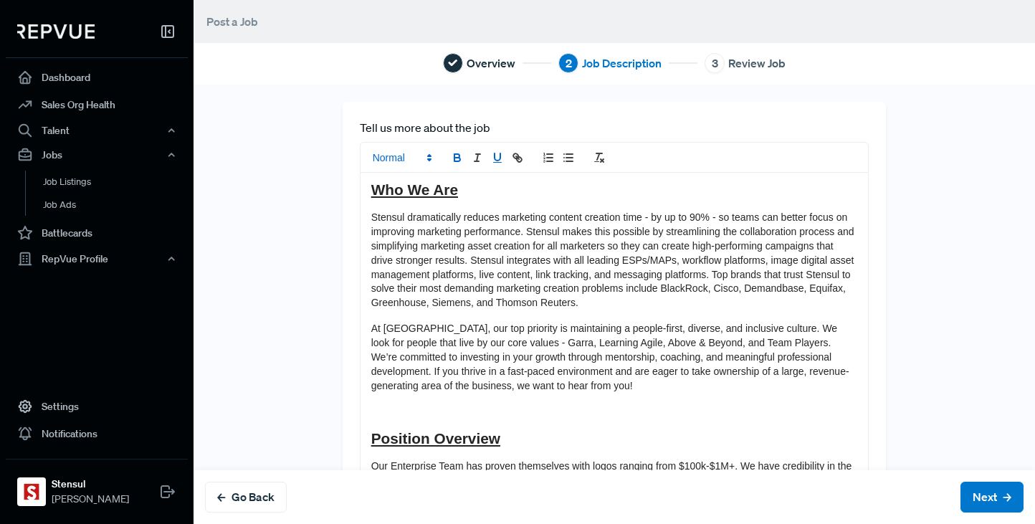
click at [395, 155] on span at bounding box center [401, 157] width 70 height 17
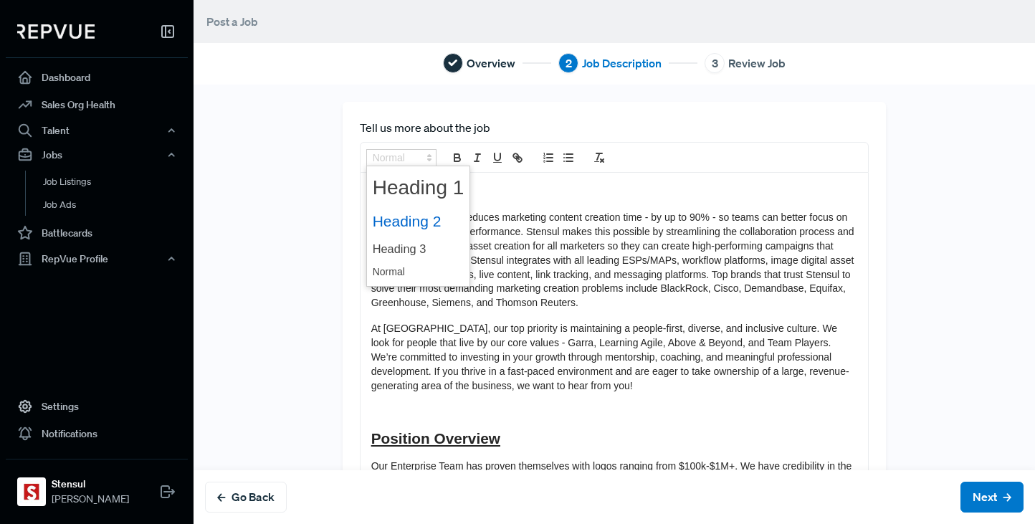
click at [405, 226] on span at bounding box center [419, 221] width 92 height 30
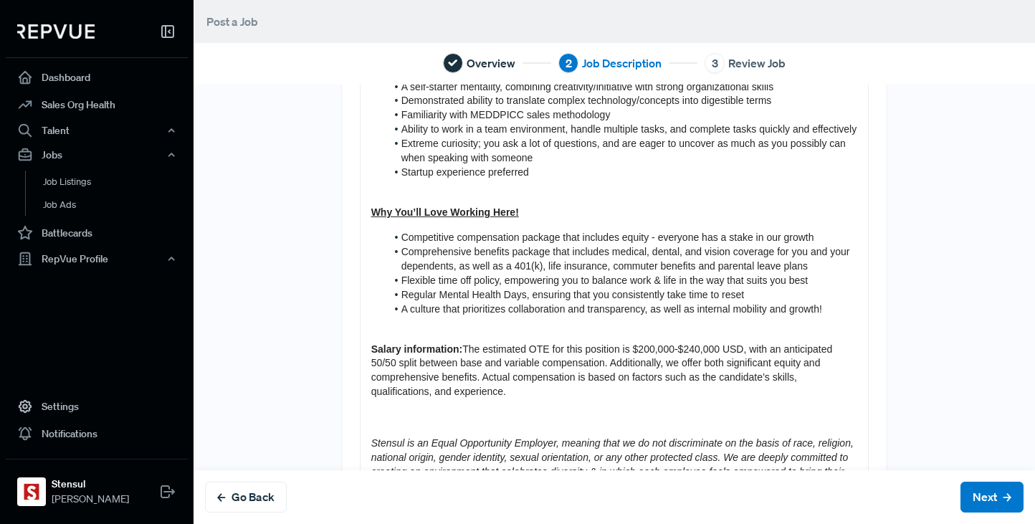
scroll to position [671, 0]
click at [433, 209] on u "Why You’ll Love Working Here!" at bounding box center [445, 213] width 148 height 11
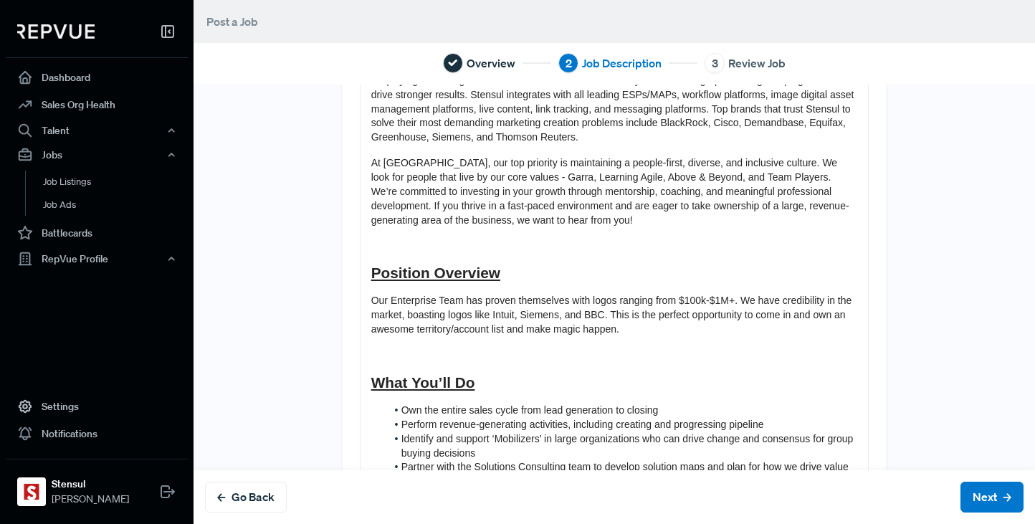
scroll to position [0, 0]
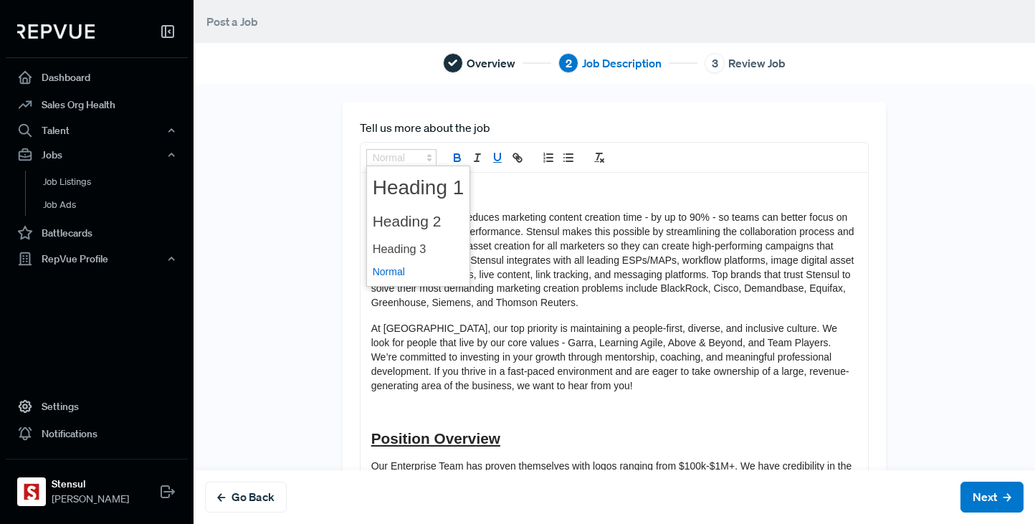
click at [406, 158] on span at bounding box center [401, 157] width 70 height 17
click at [406, 212] on span at bounding box center [419, 221] width 92 height 30
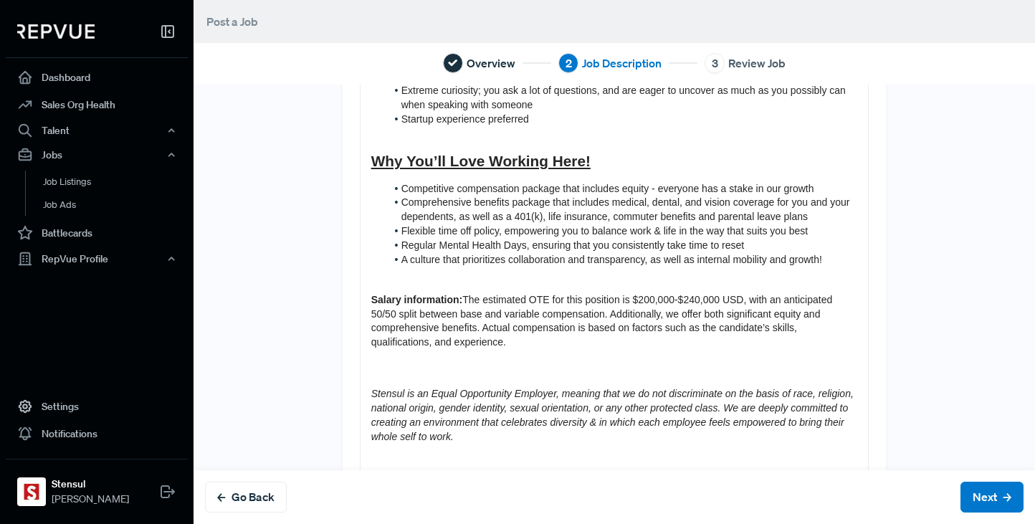
scroll to position [769, 0]
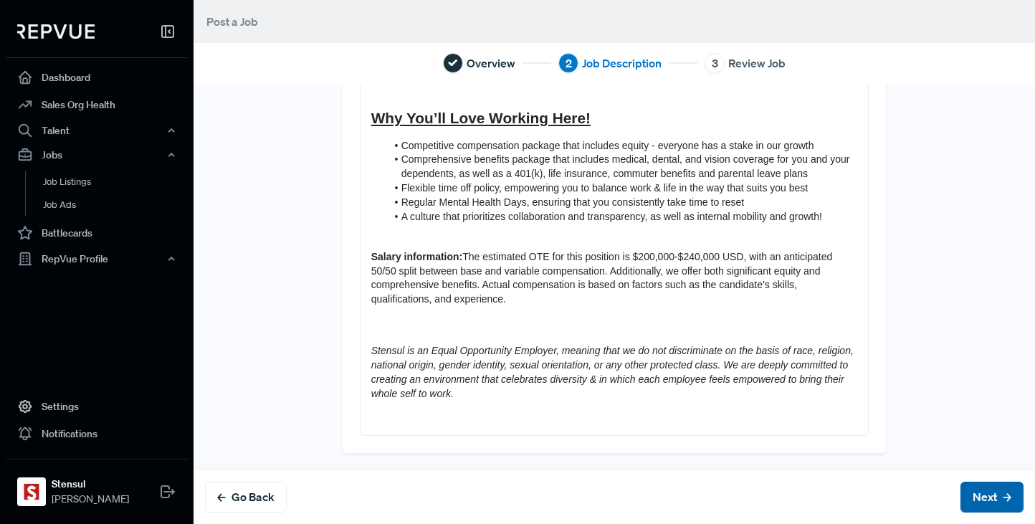
click at [981, 496] on button "Next" at bounding box center [991, 496] width 63 height 31
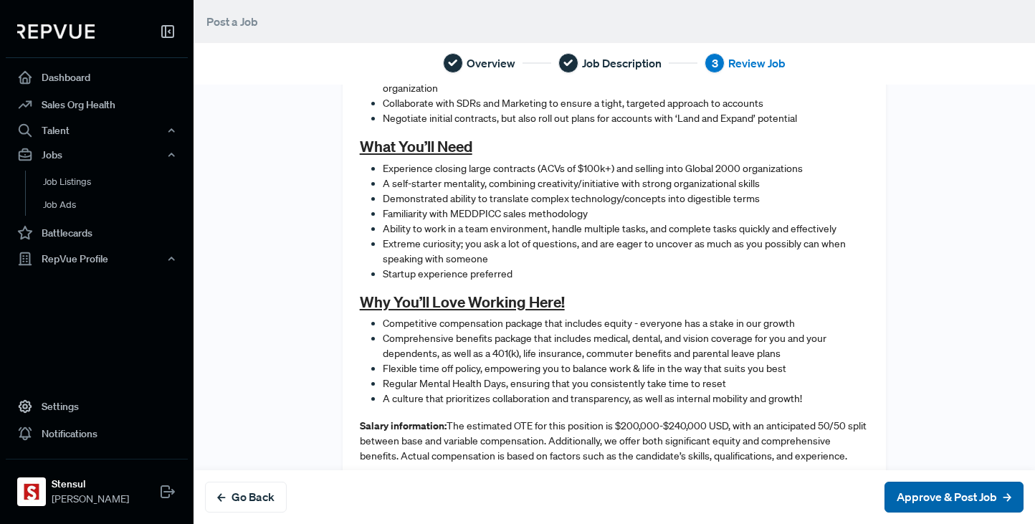
scroll to position [0, 0]
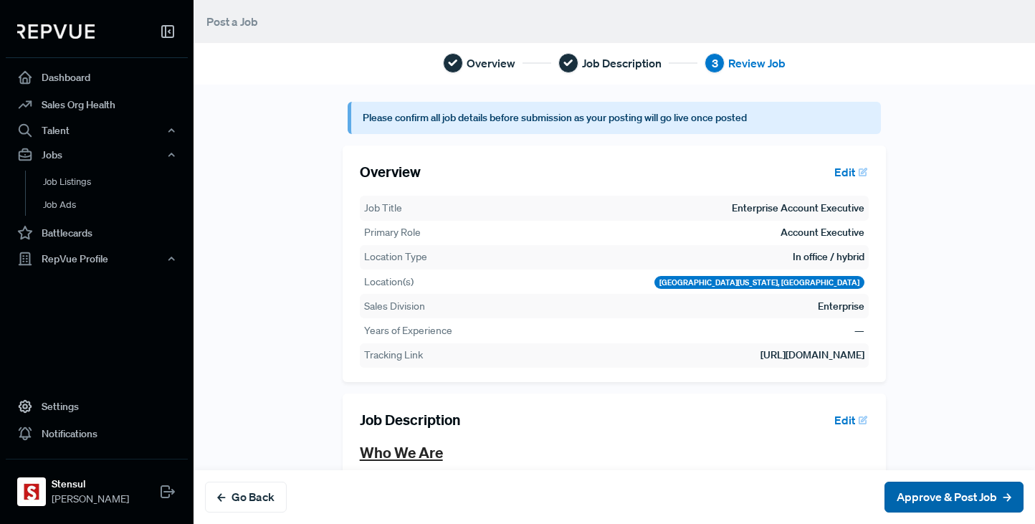
click at [924, 489] on button "Approve & Post Job" at bounding box center [953, 496] width 139 height 31
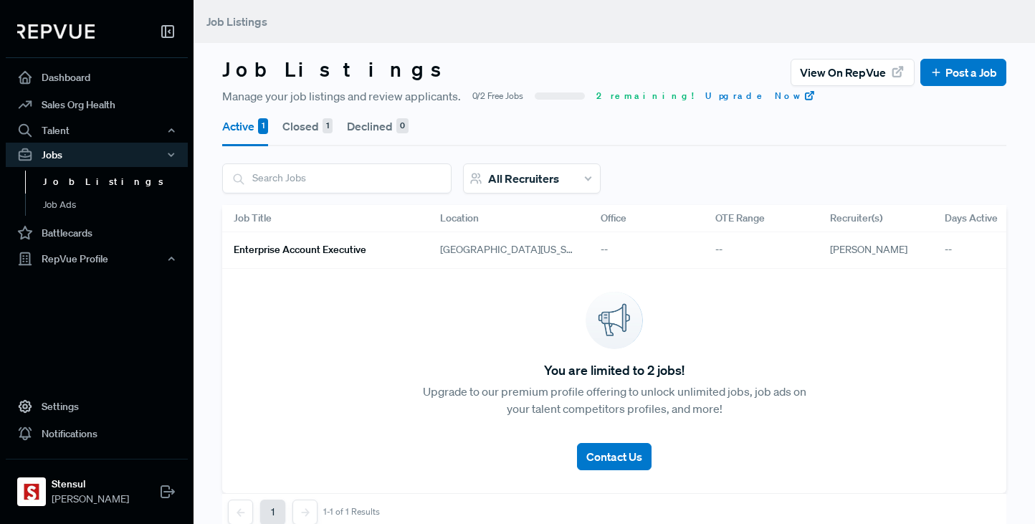
scroll to position [29, 0]
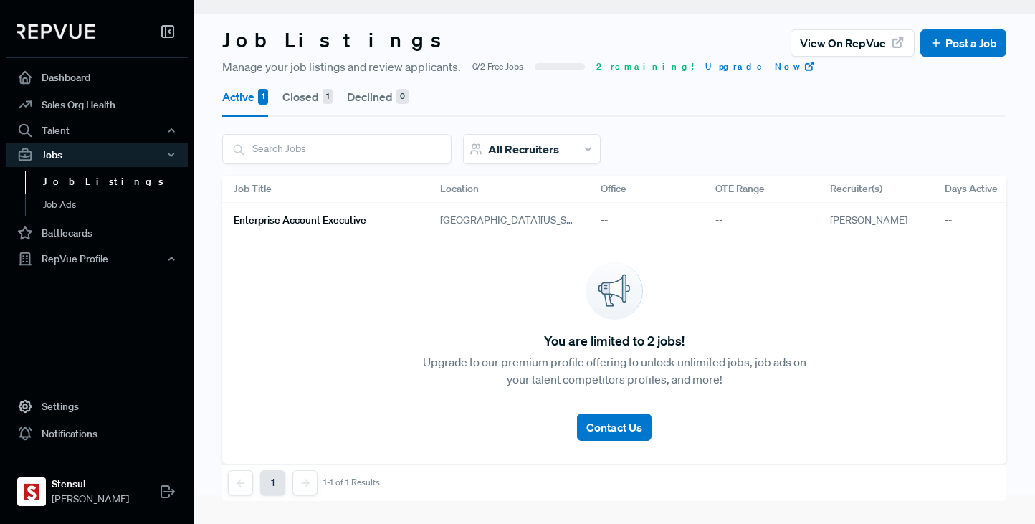
click at [663, 211] on div "--" at bounding box center [646, 221] width 115 height 37
click at [308, 231] on link "Enterprise Account Executive" at bounding box center [320, 220] width 172 height 24
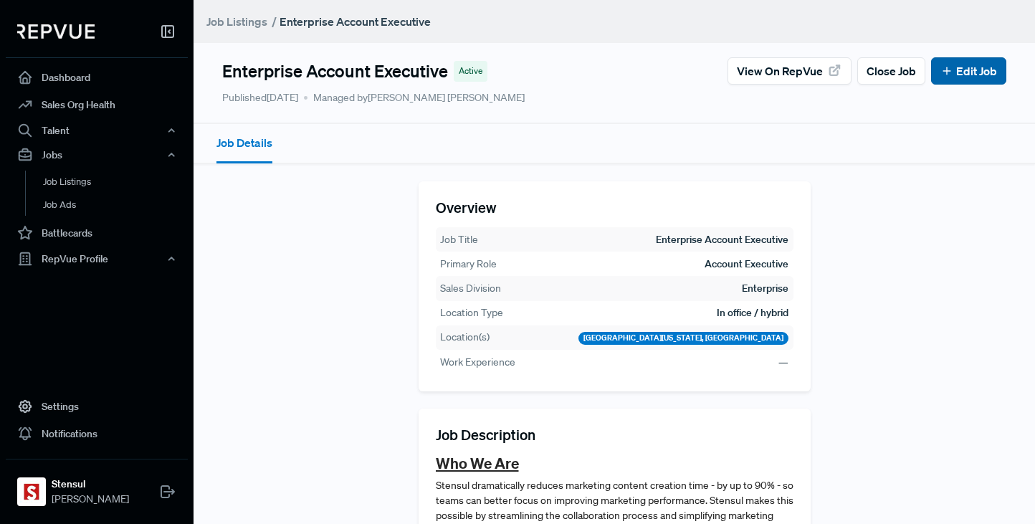
click at [955, 68] on link "Edit Job" at bounding box center [968, 70] width 57 height 17
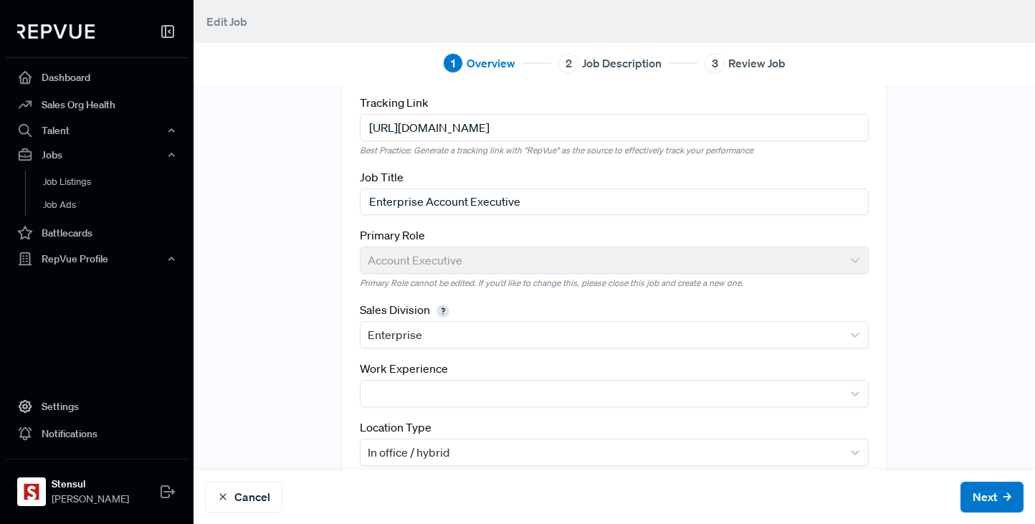
scroll to position [125, 0]
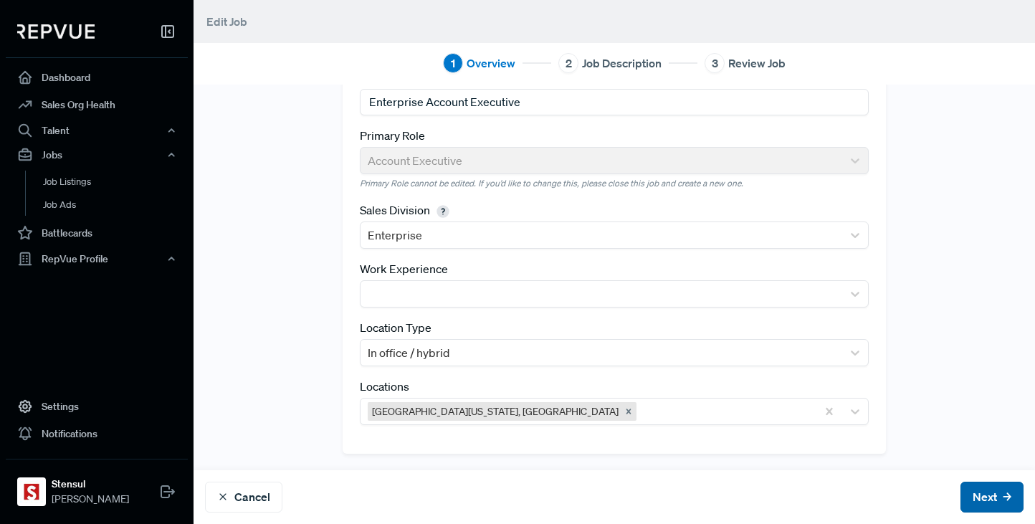
click at [995, 495] on button "Next" at bounding box center [991, 496] width 63 height 31
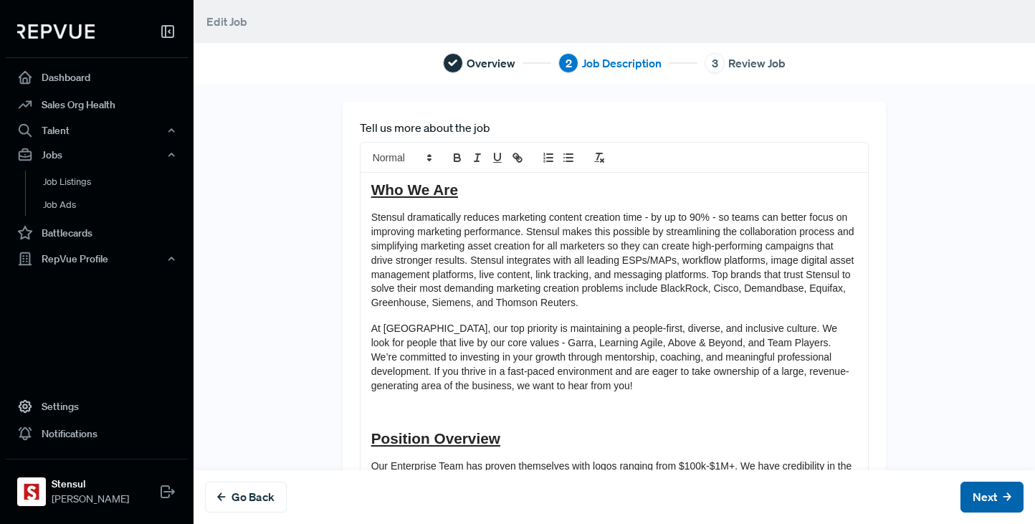
click at [995, 495] on button "Next" at bounding box center [991, 496] width 63 height 31
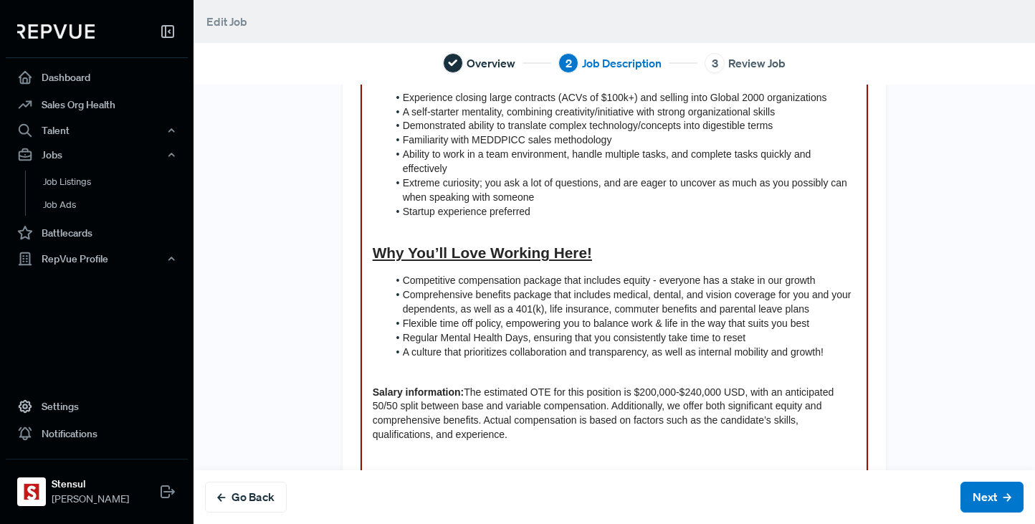
scroll to position [789, 0]
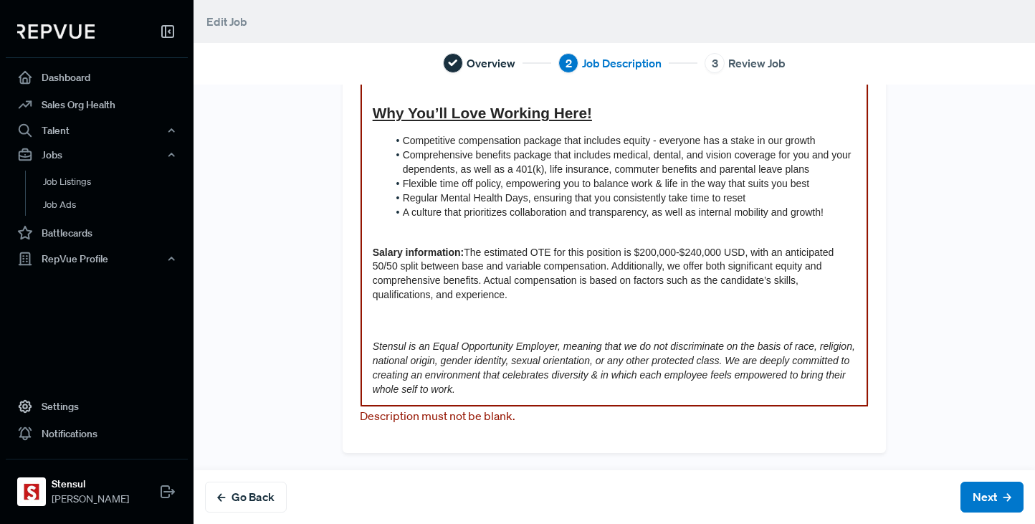
click at [774, 350] on em "Stensul is an Equal Opportunity Employer, meaning that we do not discriminate o…" at bounding box center [615, 367] width 485 height 54
click at [971, 493] on button "Next" at bounding box center [991, 496] width 63 height 31
click at [56, 408] on link "Settings" at bounding box center [97, 406] width 182 height 27
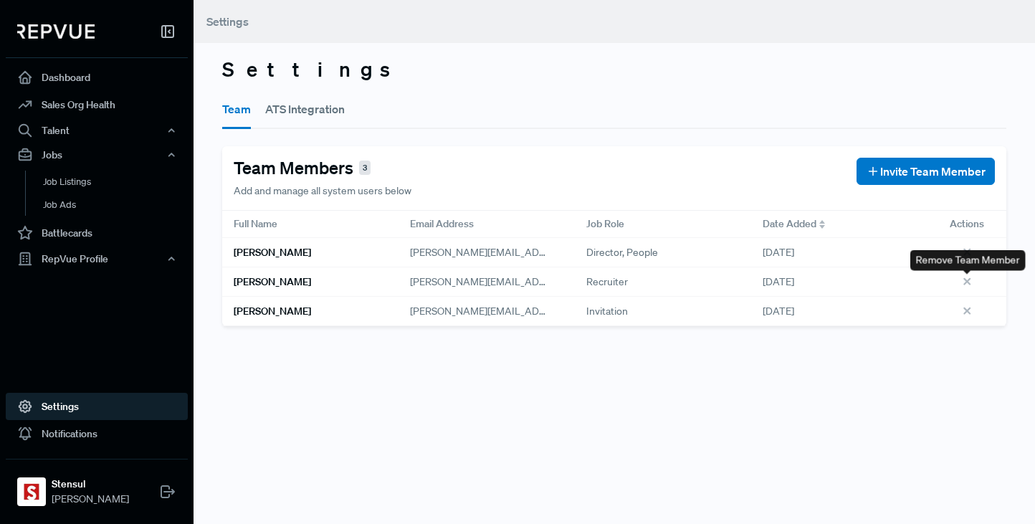
click at [967, 278] on icon at bounding box center [969, 284] width 16 height 16
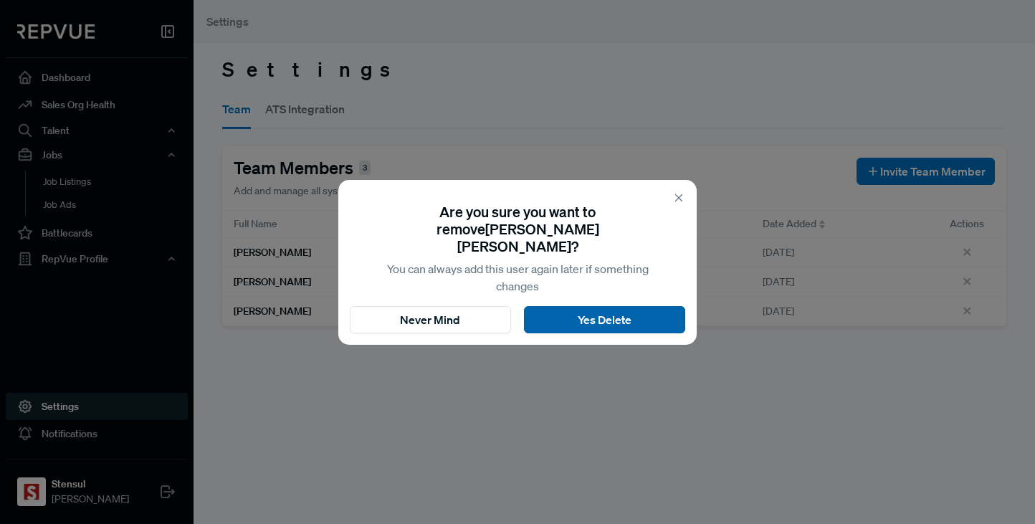
click at [605, 320] on button "Yes Delete" at bounding box center [604, 319] width 161 height 27
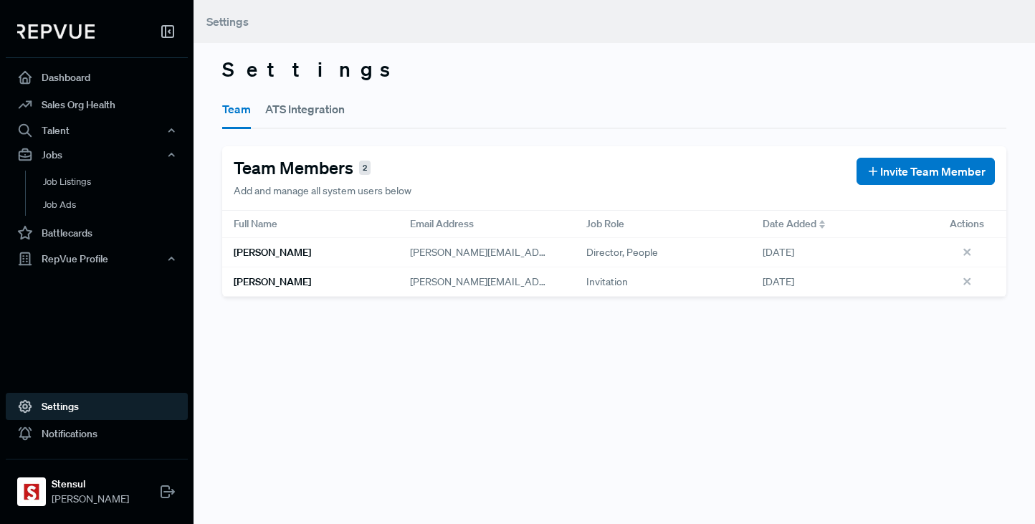
click at [287, 105] on button "ATS Integration" at bounding box center [305, 109] width 80 height 40
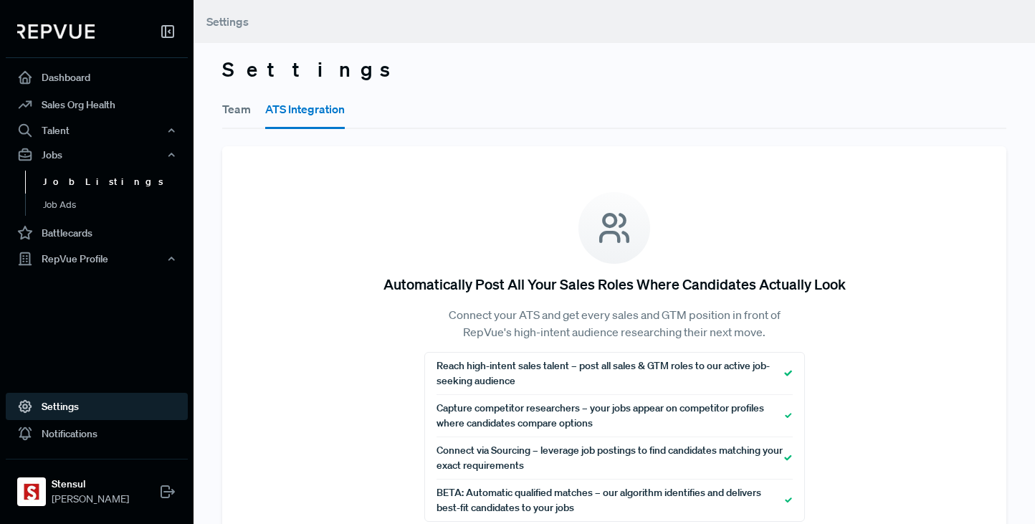
click at [79, 184] on link "Job Listings" at bounding box center [116, 182] width 182 height 23
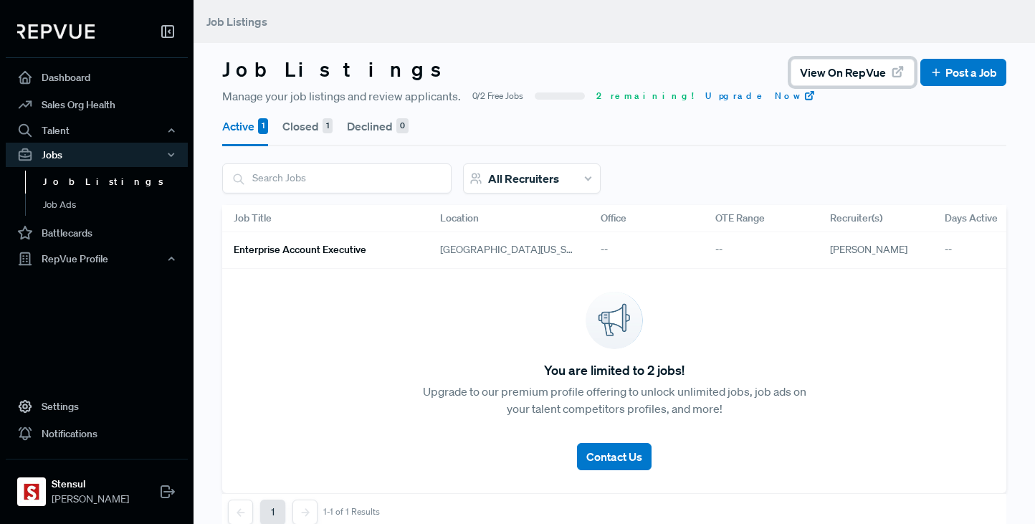
click at [826, 62] on button "View on RepVue" at bounding box center [852, 72] width 124 height 27
click at [609, 458] on span "Contact Us" at bounding box center [614, 456] width 56 height 14
click at [823, 259] on div "Brooke Lesner" at bounding box center [875, 250] width 115 height 37
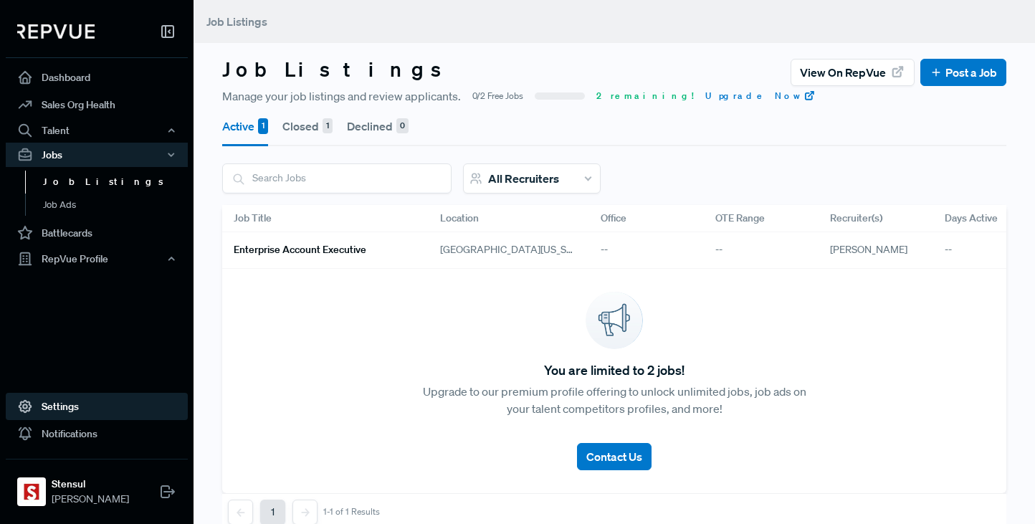
click at [59, 409] on link "Settings" at bounding box center [97, 406] width 182 height 27
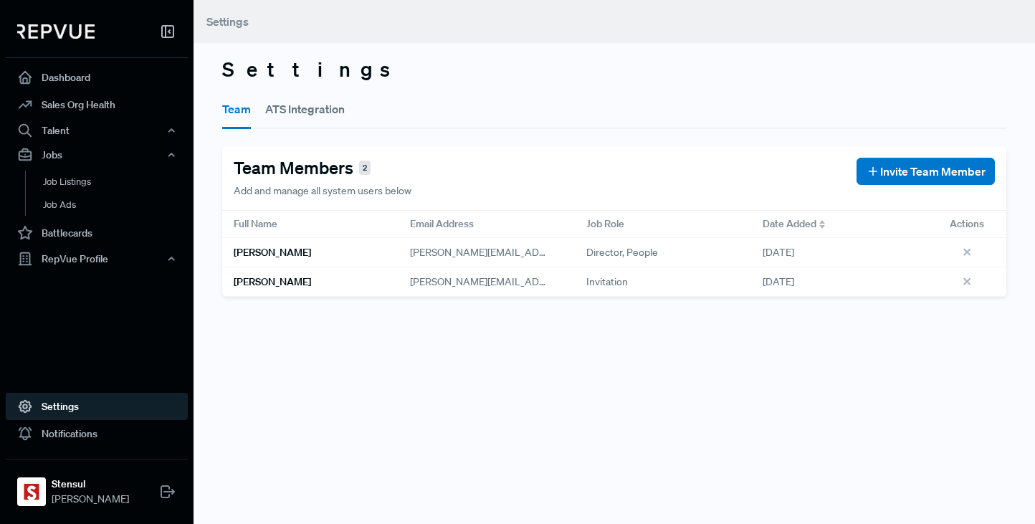
click at [295, 117] on button "ATS Integration" at bounding box center [305, 109] width 80 height 40
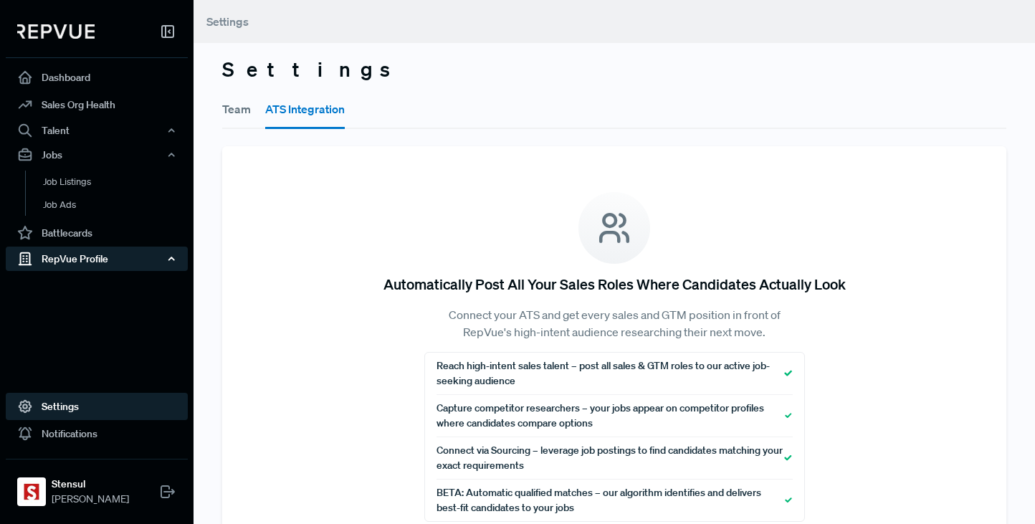
click at [95, 259] on div "RepVue Profile" at bounding box center [97, 258] width 182 height 24
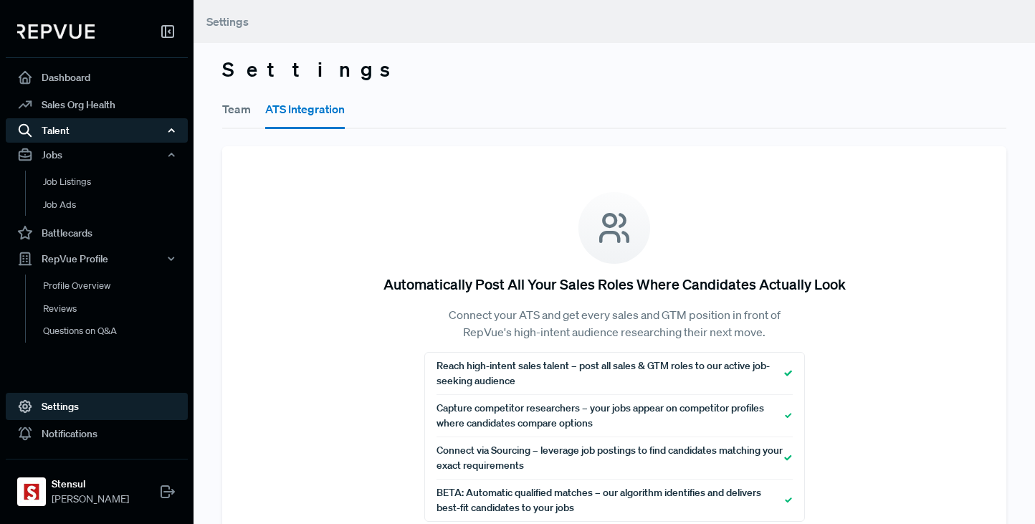
click at [96, 128] on div "Talent" at bounding box center [97, 130] width 182 height 24
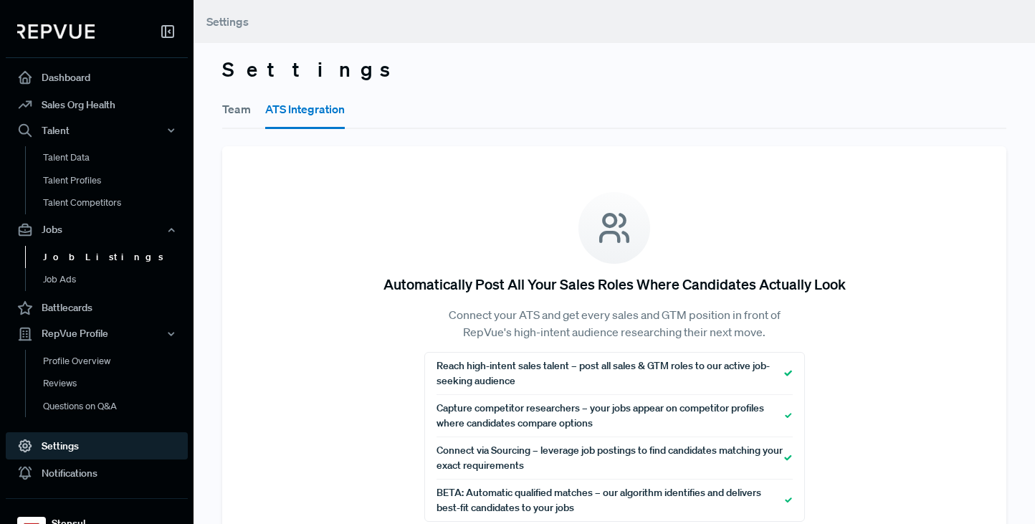
click at [88, 251] on link "Job Listings" at bounding box center [116, 257] width 182 height 23
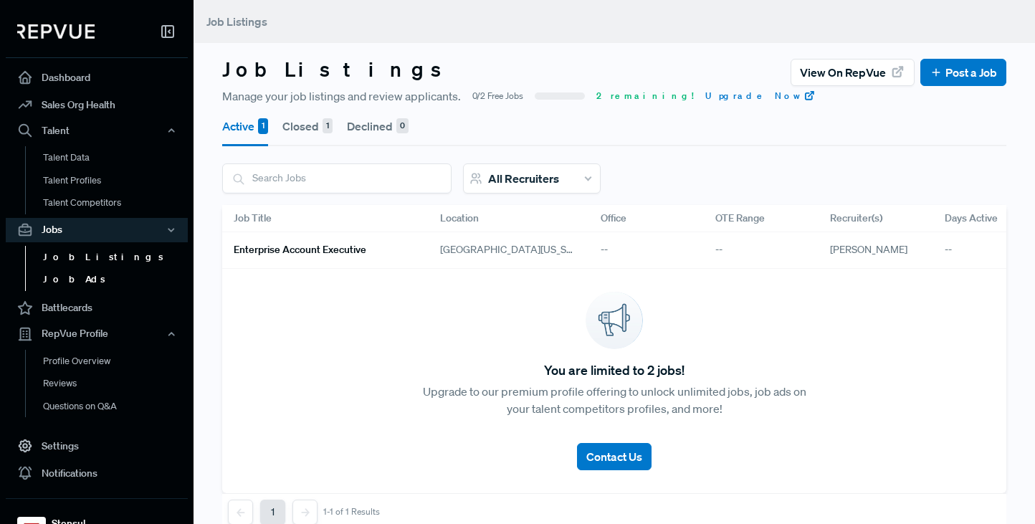
click at [84, 282] on link "Job Ads" at bounding box center [116, 279] width 182 height 23
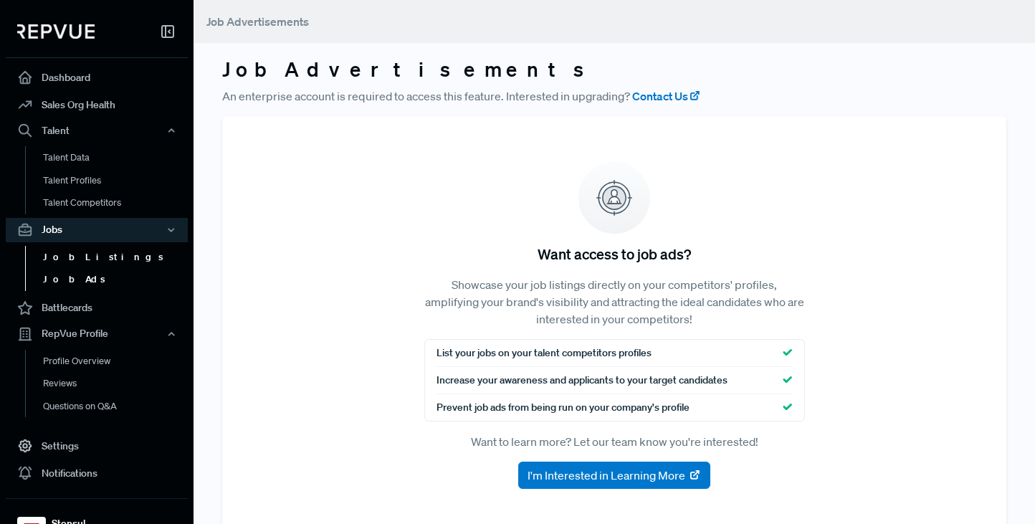
click at [81, 253] on link "Job Listings" at bounding box center [116, 257] width 182 height 23
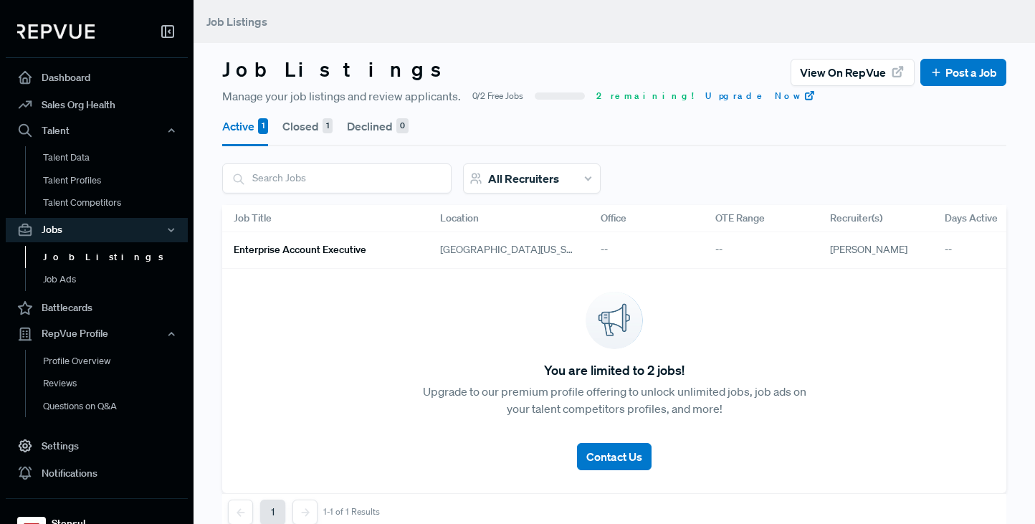
click at [532, 259] on div "Greater New York City Area, NY" at bounding box center [508, 250] width 160 height 37
click at [380, 244] on link "Enterprise Account Executive" at bounding box center [320, 250] width 172 height 24
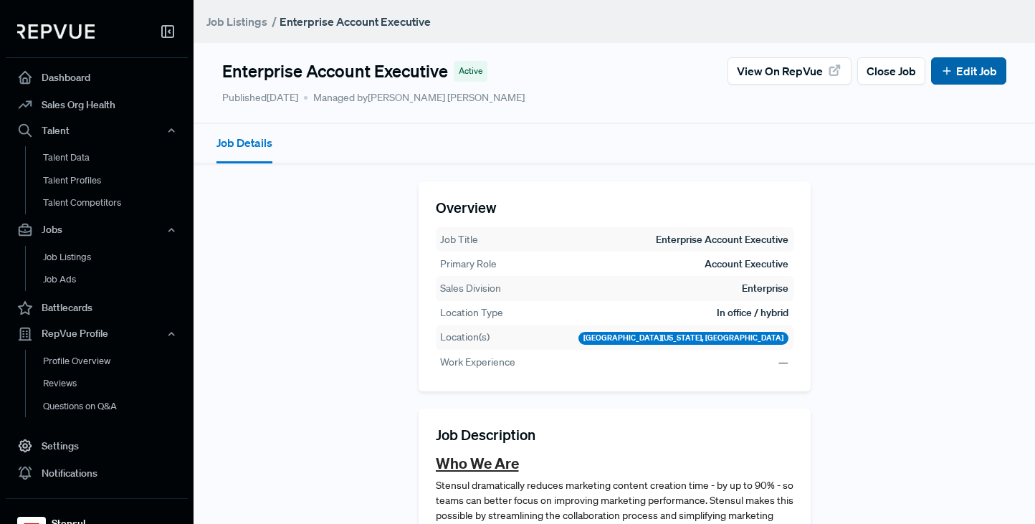
click at [964, 75] on link "Edit Job" at bounding box center [968, 70] width 57 height 17
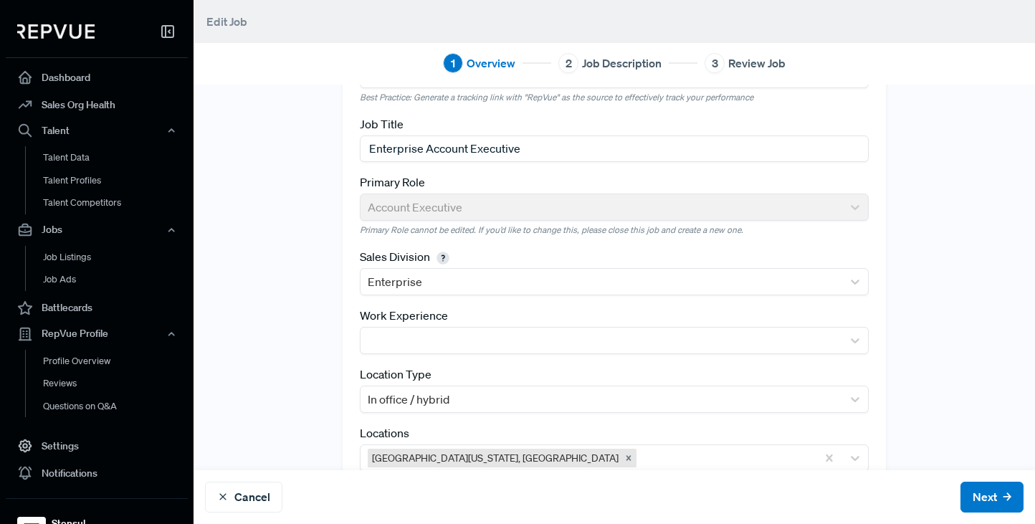
scroll to position [125, 0]
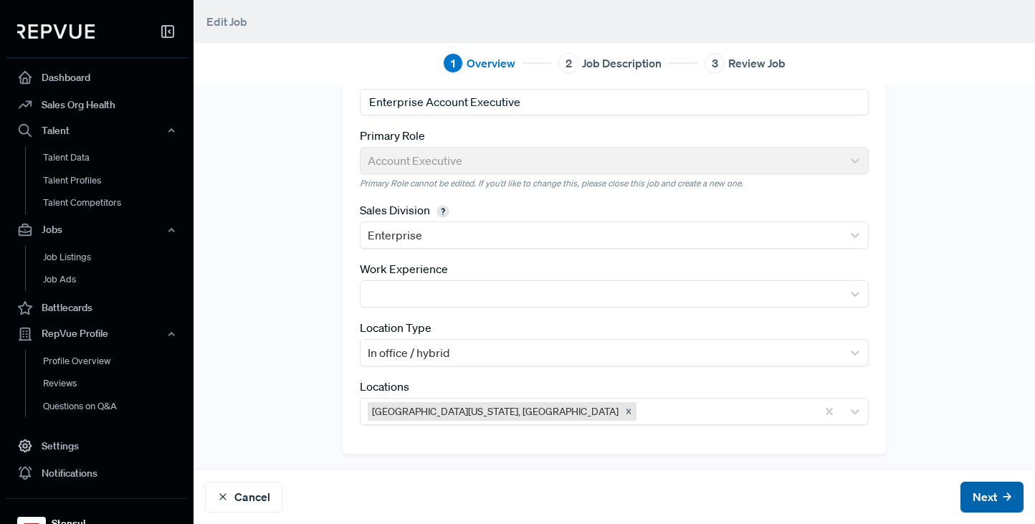
click at [987, 496] on button "Next" at bounding box center [991, 496] width 63 height 31
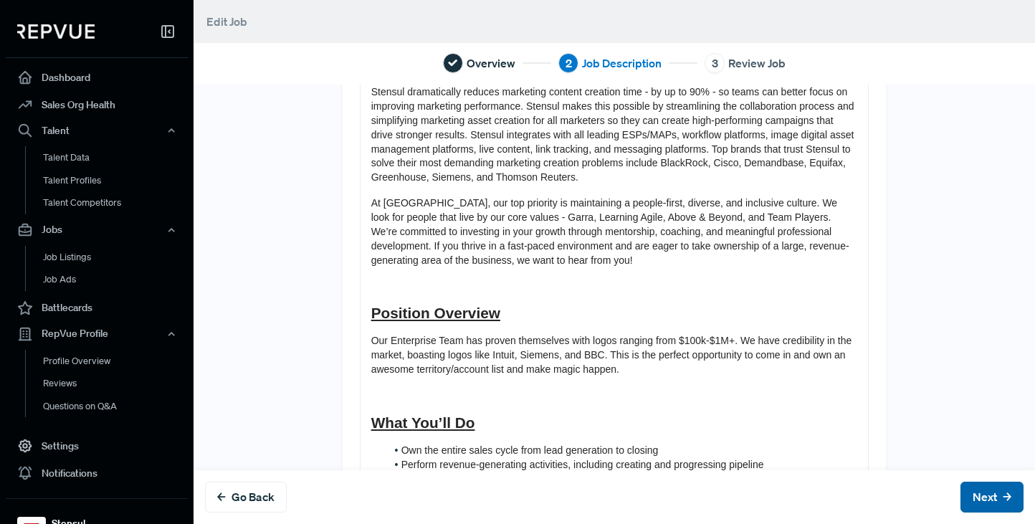
scroll to position [0, 0]
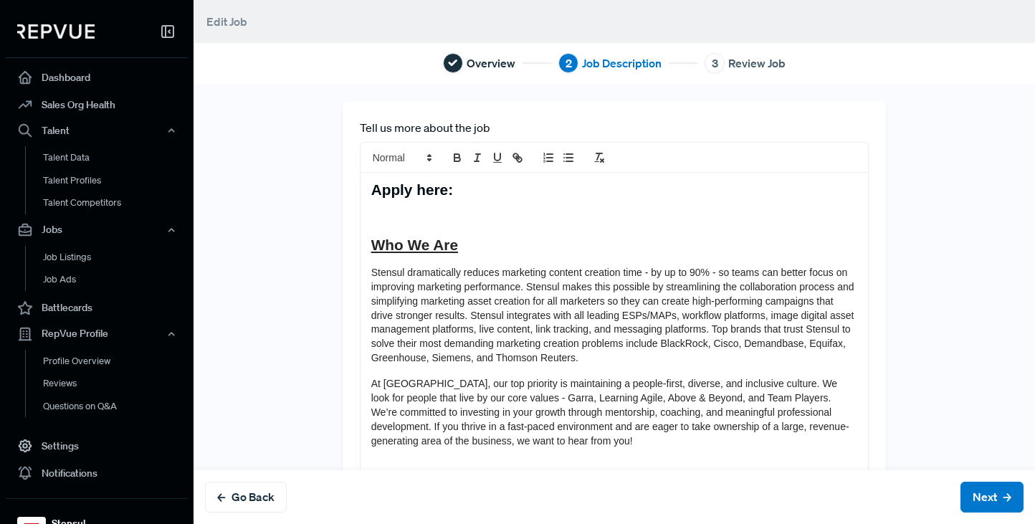
click at [401, 190] on strong "Apply here:" at bounding box center [412, 189] width 82 height 16
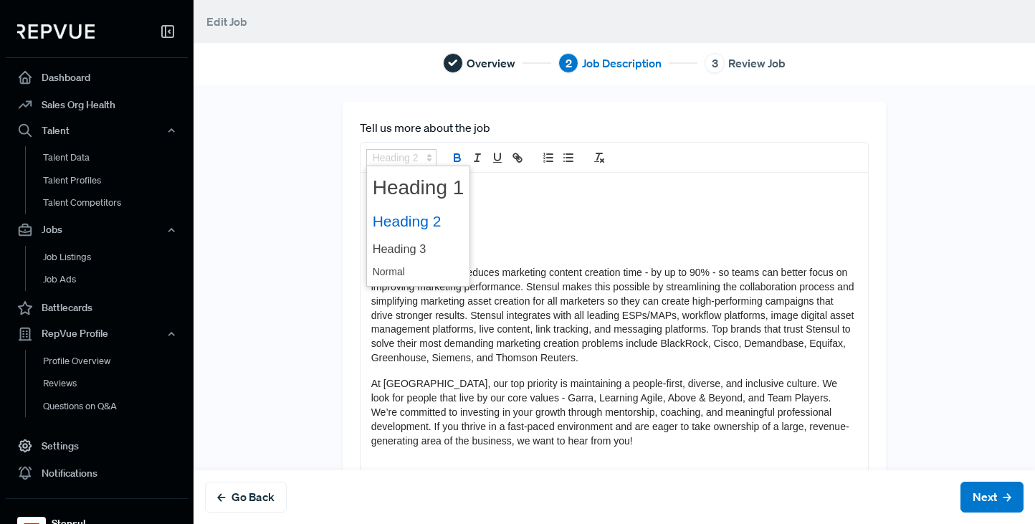
click at [405, 155] on span at bounding box center [401, 157] width 70 height 17
click at [407, 263] on span at bounding box center [419, 272] width 92 height 22
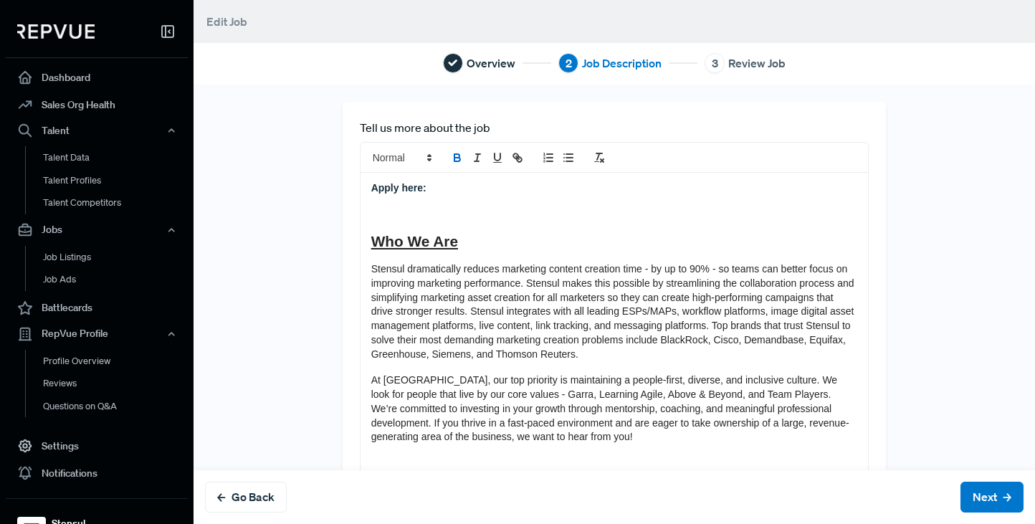
click at [446, 189] on p "Apply here:" at bounding box center [614, 188] width 486 height 14
drag, startPoint x: 446, startPoint y: 190, endPoint x: 370, endPoint y: 189, distance: 75.9
click at [371, 189] on p "Apply here:" at bounding box center [614, 188] width 486 height 14
click at [411, 191] on strong "Apply here:" at bounding box center [398, 187] width 55 height 11
click at [453, 190] on p "Apply here:" at bounding box center [614, 188] width 486 height 14
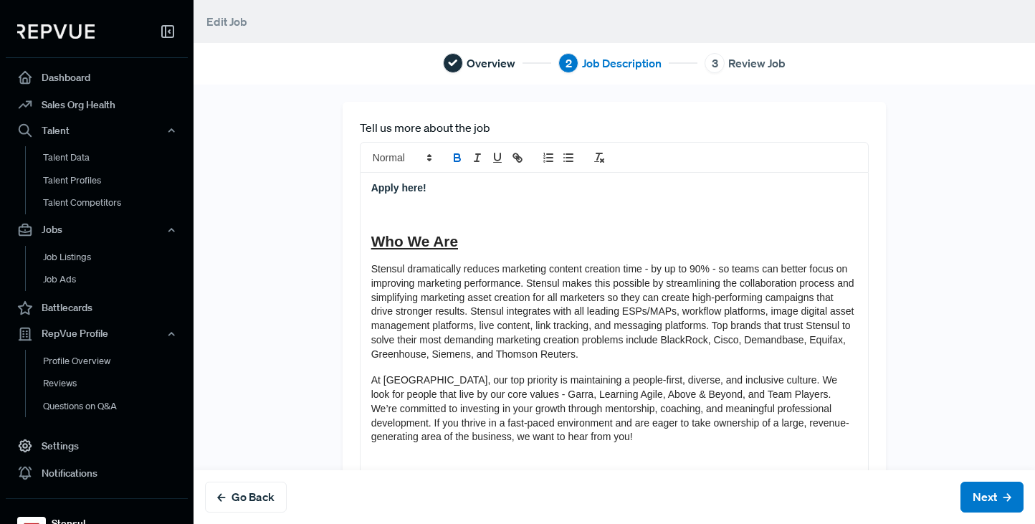
click at [422, 188] on strong "Apply here!" at bounding box center [398, 187] width 55 height 11
click at [521, 160] on icon "link" at bounding box center [519, 159] width 5 height 5
paste input "https://job-boards.greenhouse.io/stensul/jobs/6515673003"
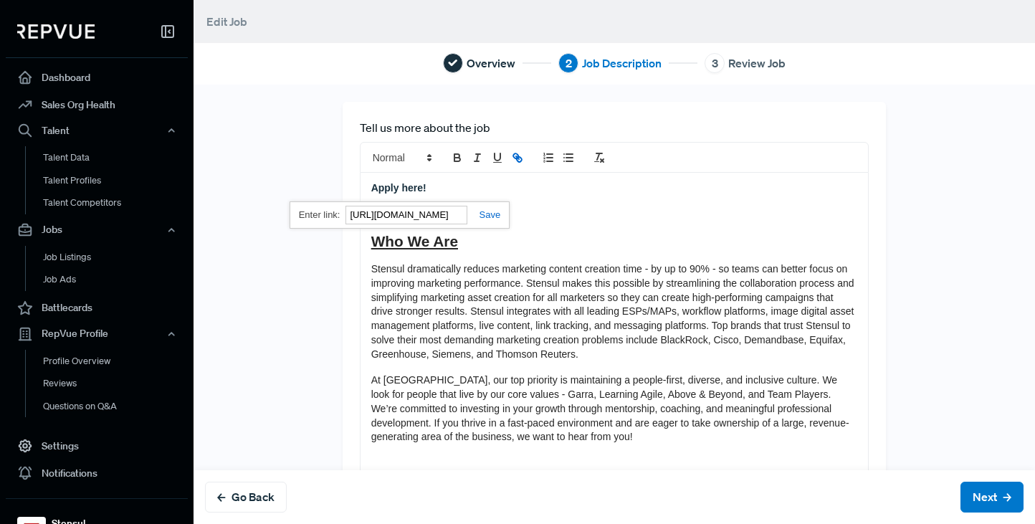
scroll to position [0, 126]
type input "https://job-boards.greenhouse.io/stensul/jobs/6515673003"
click at [489, 218] on link at bounding box center [483, 214] width 33 height 11
click at [524, 216] on p at bounding box center [614, 214] width 486 height 14
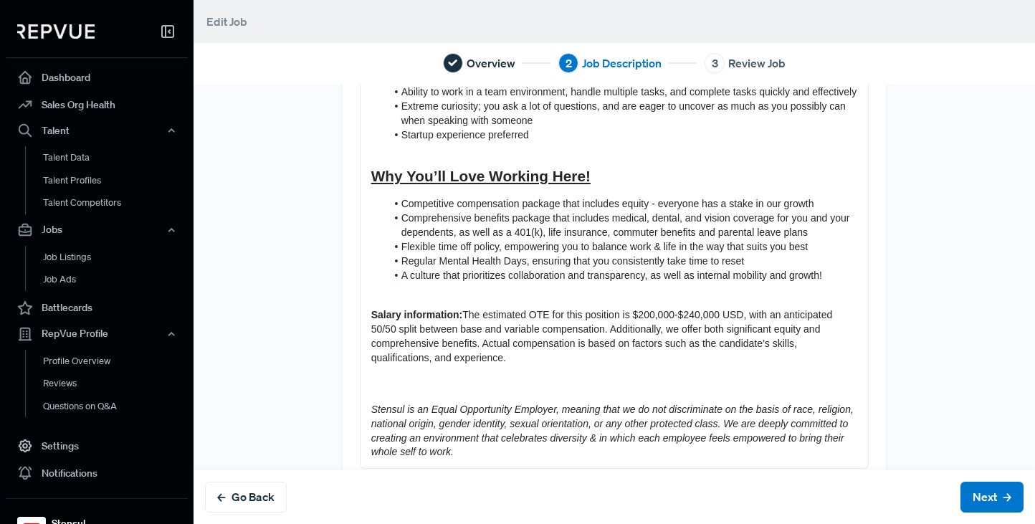
scroll to position [795, 0]
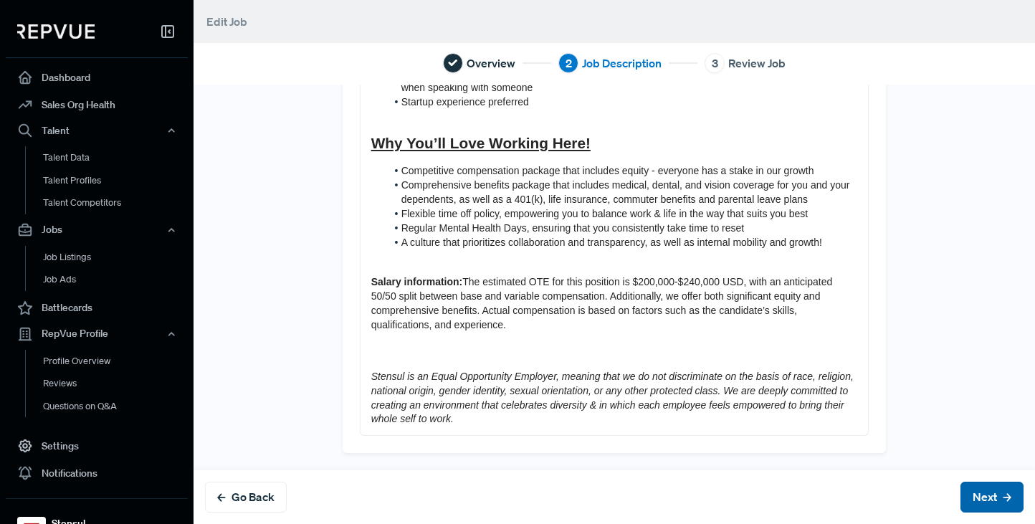
click at [993, 501] on button "Next" at bounding box center [991, 496] width 63 height 31
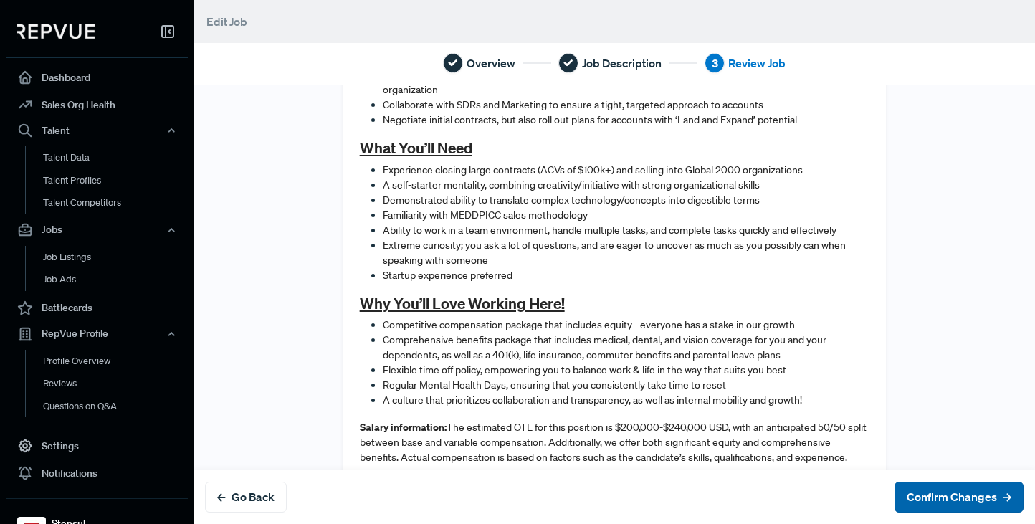
scroll to position [0, 0]
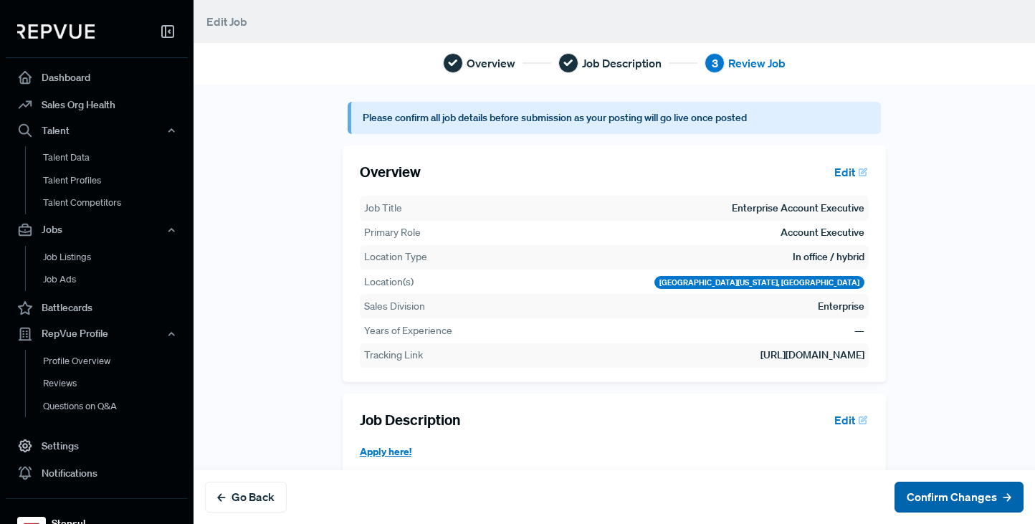
click at [993, 501] on button "Confirm Changes" at bounding box center [958, 496] width 129 height 31
